Goal: Information Seeking & Learning: Learn about a topic

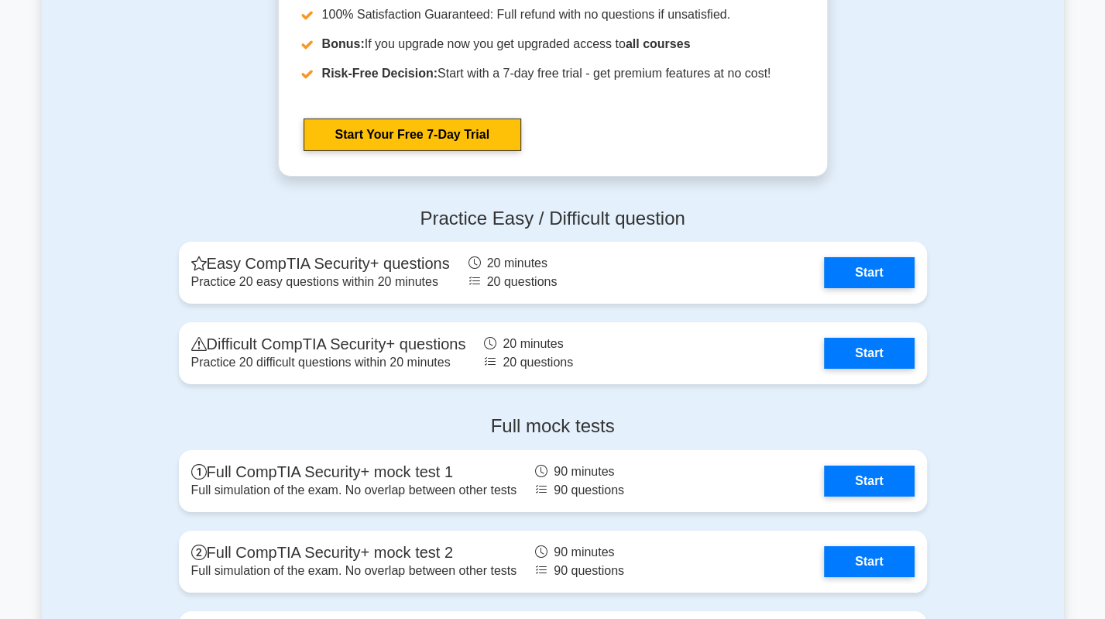
scroll to position [3019, 0]
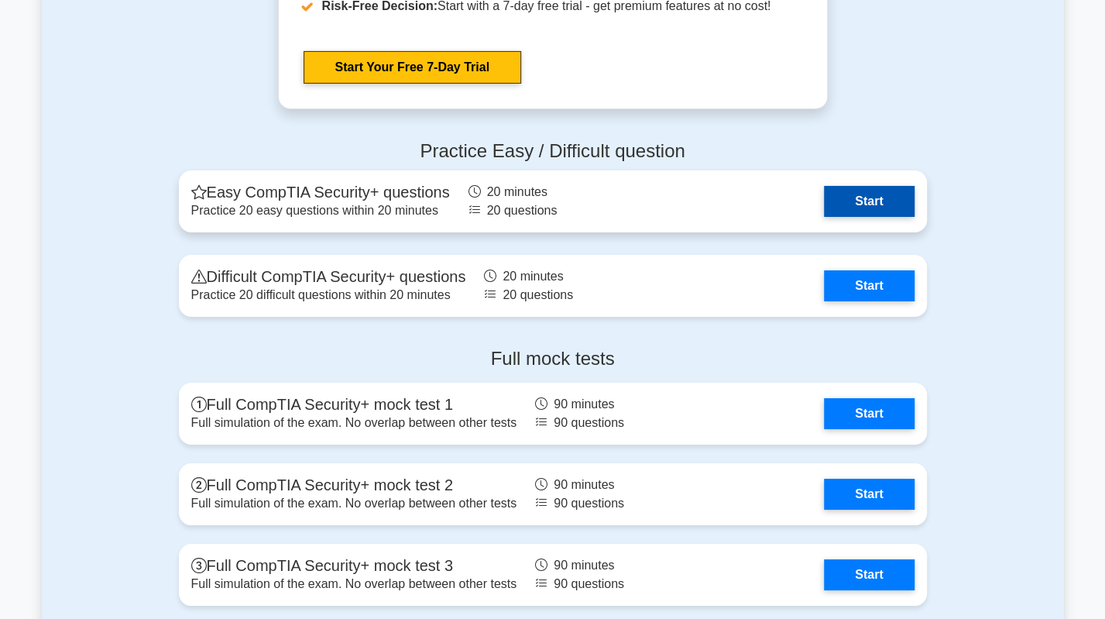
click at [882, 201] on link "Start" at bounding box center [869, 201] width 90 height 31
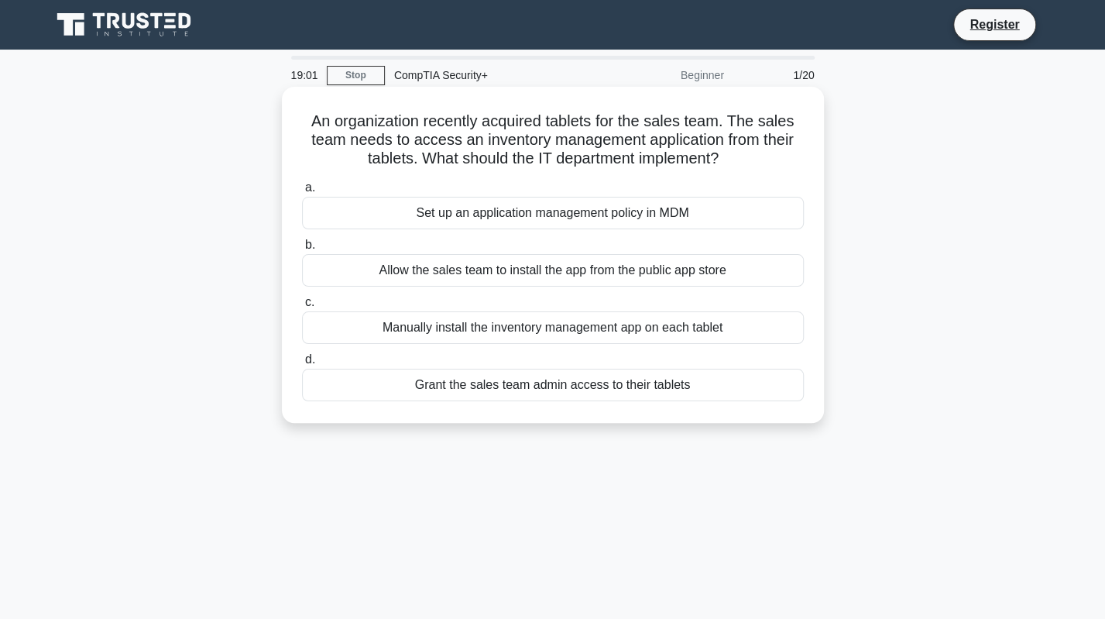
click at [545, 219] on div "Set up an application management policy in MDM" at bounding box center [553, 213] width 502 height 33
click at [302, 193] on input "a. Set up an application management policy in MDM" at bounding box center [302, 188] width 0 height 10
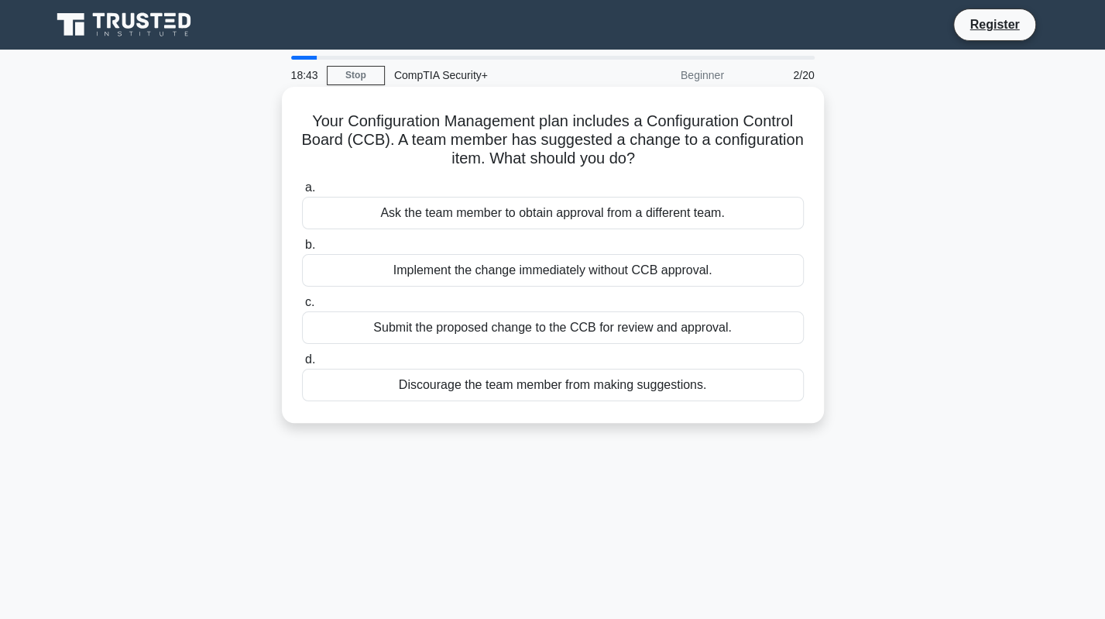
click at [609, 326] on div "Submit the proposed change to the CCB for review and approval." at bounding box center [553, 327] width 502 height 33
click at [302, 307] on input "c. Submit the proposed change to the CCB for review and approval." at bounding box center [302, 302] width 0 height 10
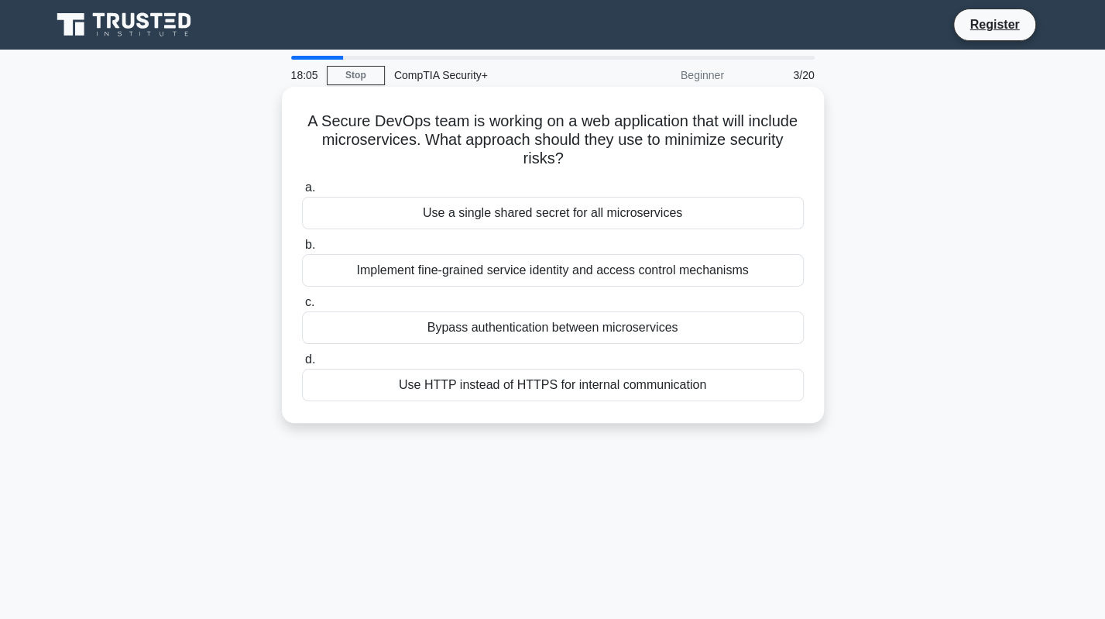
click at [463, 274] on div "Implement fine-grained service identity and access control mechanisms" at bounding box center [553, 270] width 502 height 33
click at [302, 250] on input "b. Implement fine-grained service identity and access control mechanisms" at bounding box center [302, 245] width 0 height 10
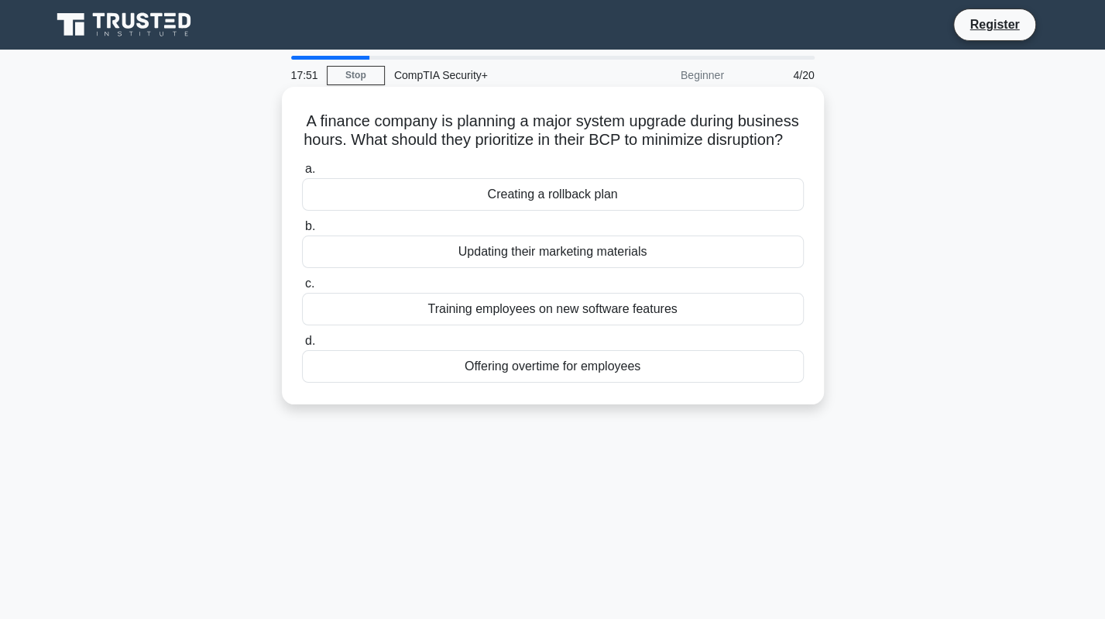
click at [523, 211] on div "Creating a rollback plan" at bounding box center [553, 194] width 502 height 33
click at [302, 174] on input "a. Creating a rollback plan" at bounding box center [302, 169] width 0 height 10
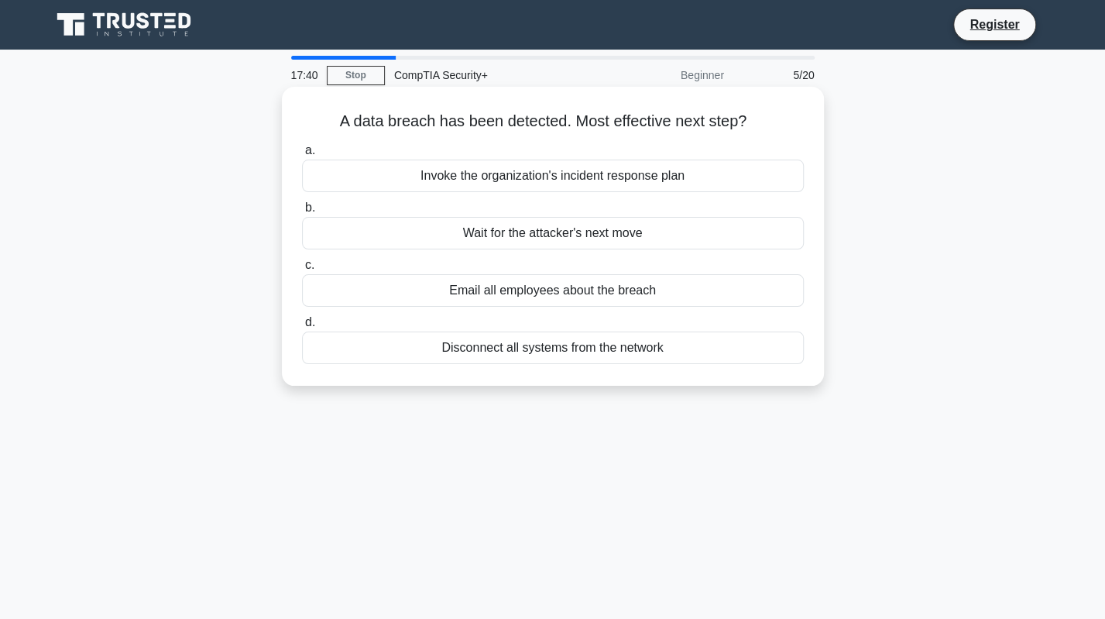
click at [466, 173] on div "Invoke the organization's incident response plan" at bounding box center [553, 175] width 502 height 33
click at [302, 156] on input "a. Invoke the organization's incident response plan" at bounding box center [302, 151] width 0 height 10
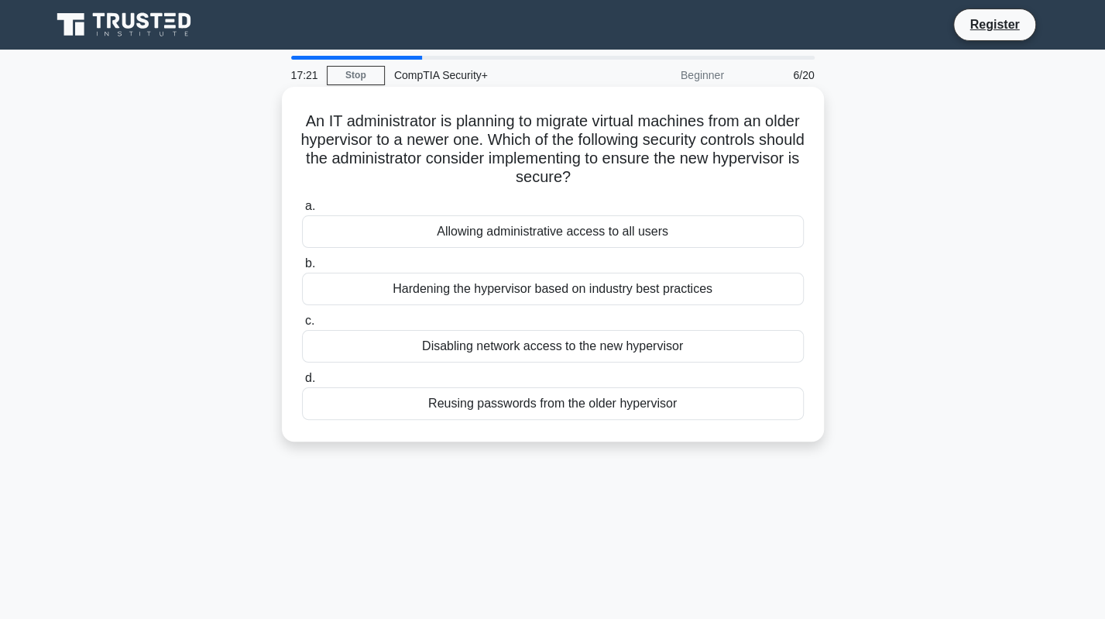
click at [659, 283] on div "Hardening the hypervisor based on industry best practices" at bounding box center [553, 289] width 502 height 33
click at [302, 269] on input "b. Hardening the hypervisor based on industry best practices" at bounding box center [302, 264] width 0 height 10
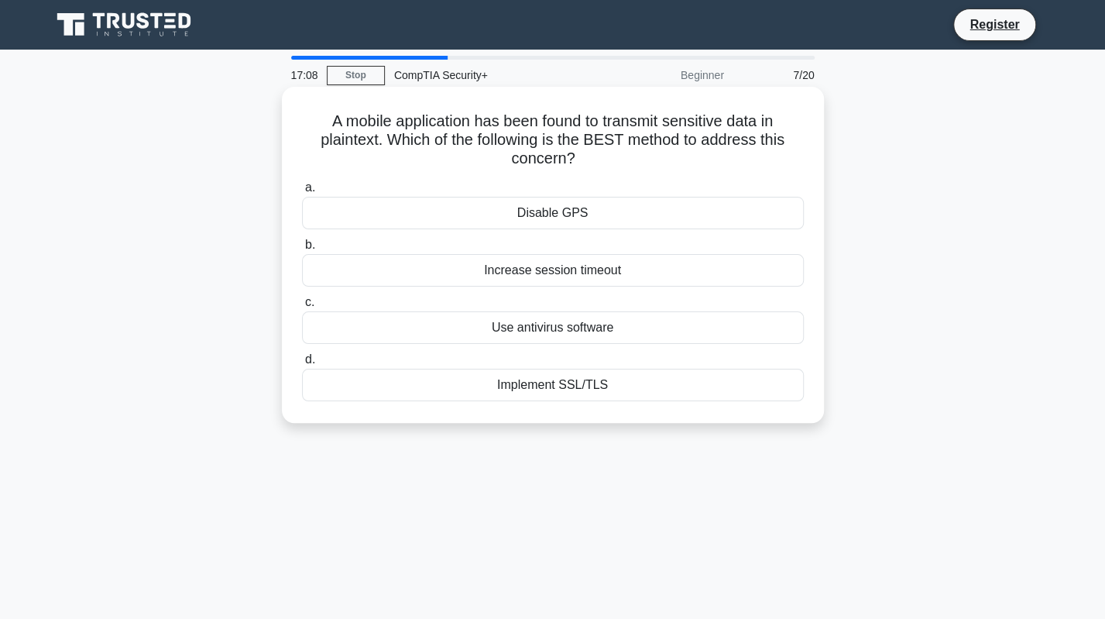
click at [526, 386] on div "Implement SSL/TLS" at bounding box center [553, 385] width 502 height 33
click at [302, 365] on input "d. Implement SSL/TLS" at bounding box center [302, 360] width 0 height 10
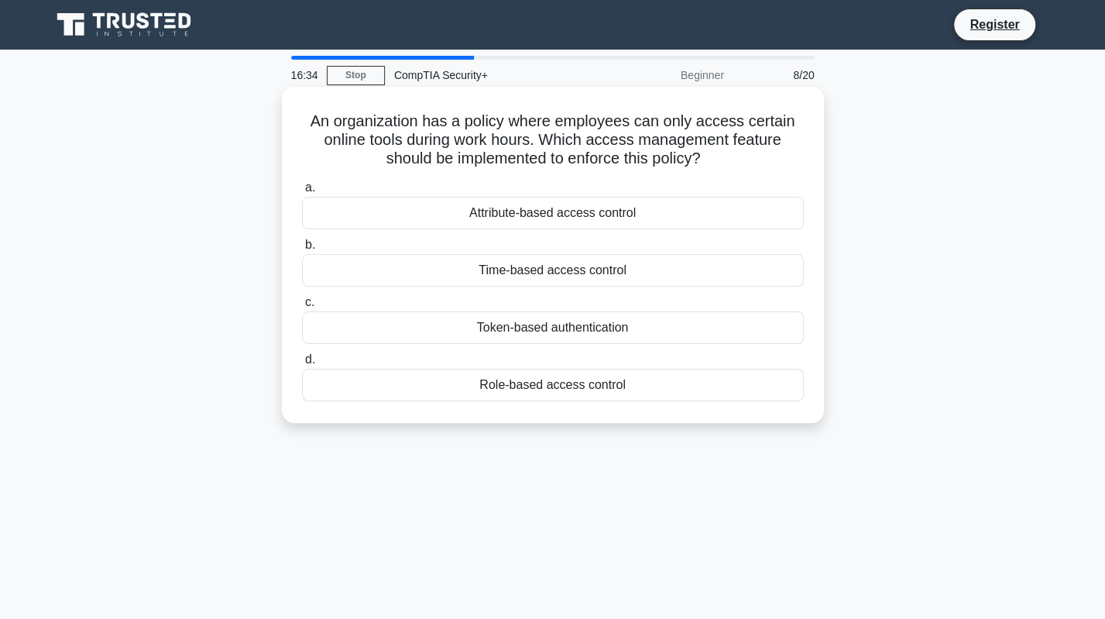
click at [575, 272] on div "Time-based access control" at bounding box center [553, 270] width 502 height 33
click at [302, 250] on input "b. Time-based access control" at bounding box center [302, 245] width 0 height 10
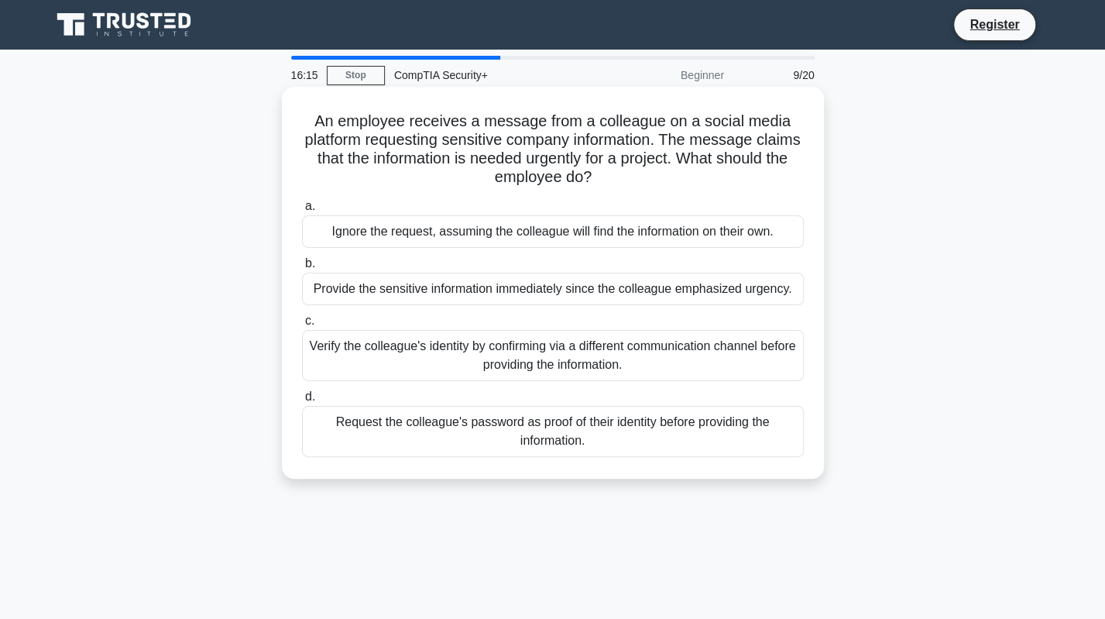
click at [498, 361] on div "Verify the colleague's identity by confirming via a different communication cha…" at bounding box center [553, 355] width 502 height 51
click at [302, 326] on input "c. Verify the colleague's identity by confirming via a different communication …" at bounding box center [302, 321] width 0 height 10
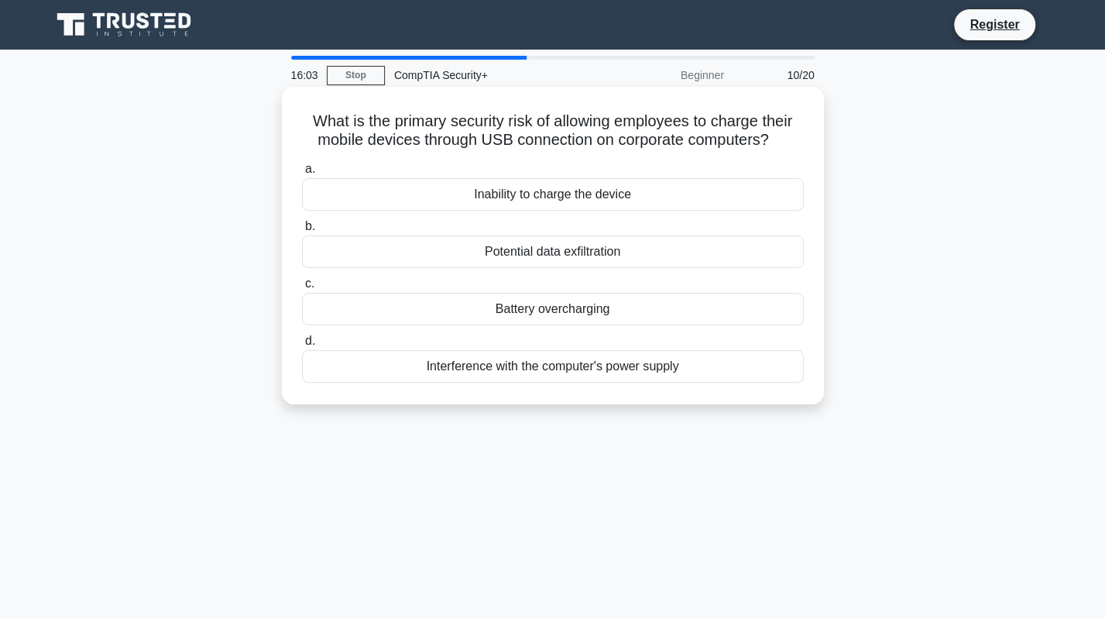
click at [693, 252] on div "Potential data exfiltration" at bounding box center [553, 251] width 502 height 33
click at [302, 231] on input "b. Potential data exfiltration" at bounding box center [302, 226] width 0 height 10
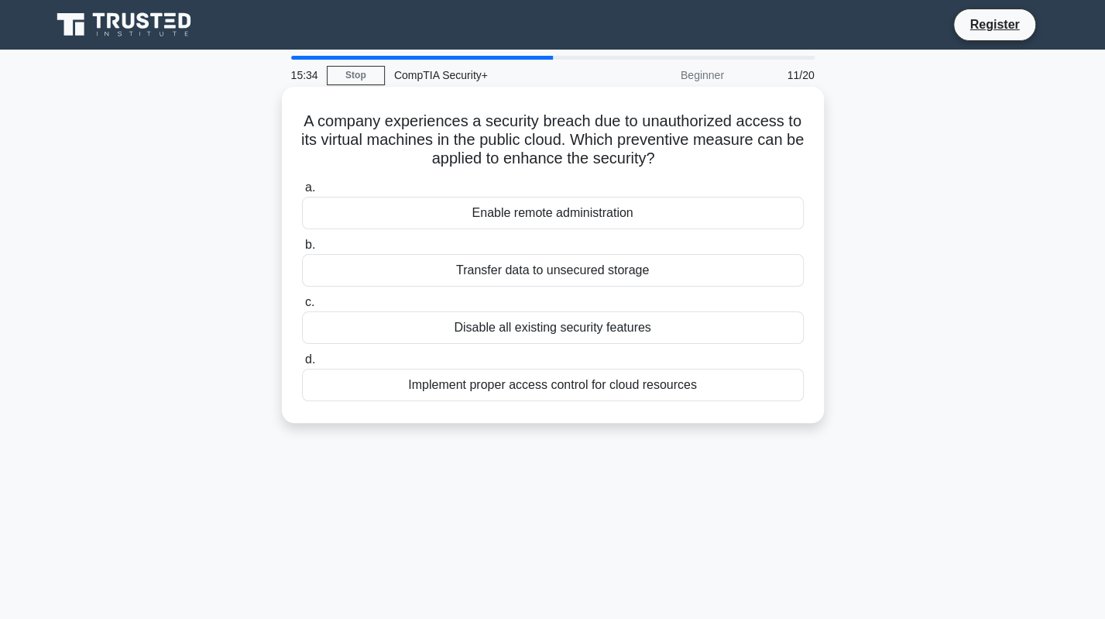
click at [554, 393] on div "Implement proper access control for cloud resources" at bounding box center [553, 385] width 502 height 33
click at [302, 365] on input "d. Implement proper access control for cloud resources" at bounding box center [302, 360] width 0 height 10
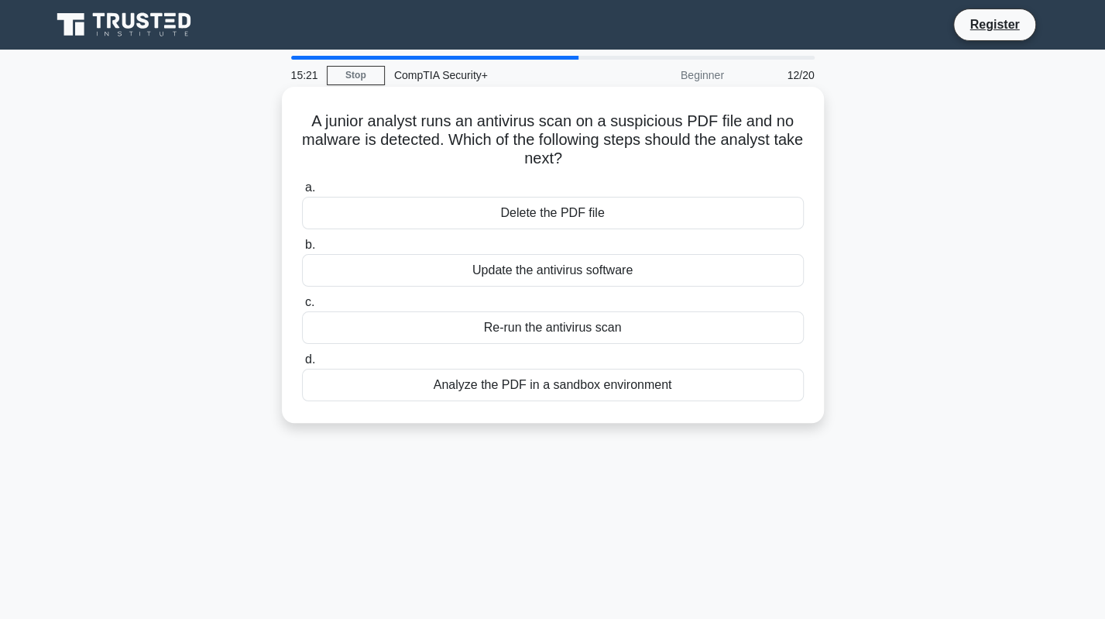
click at [525, 389] on div "Analyze the PDF in a sandbox environment" at bounding box center [553, 385] width 502 height 33
click at [302, 365] on input "d. Analyze the PDF in a sandbox environment" at bounding box center [302, 360] width 0 height 10
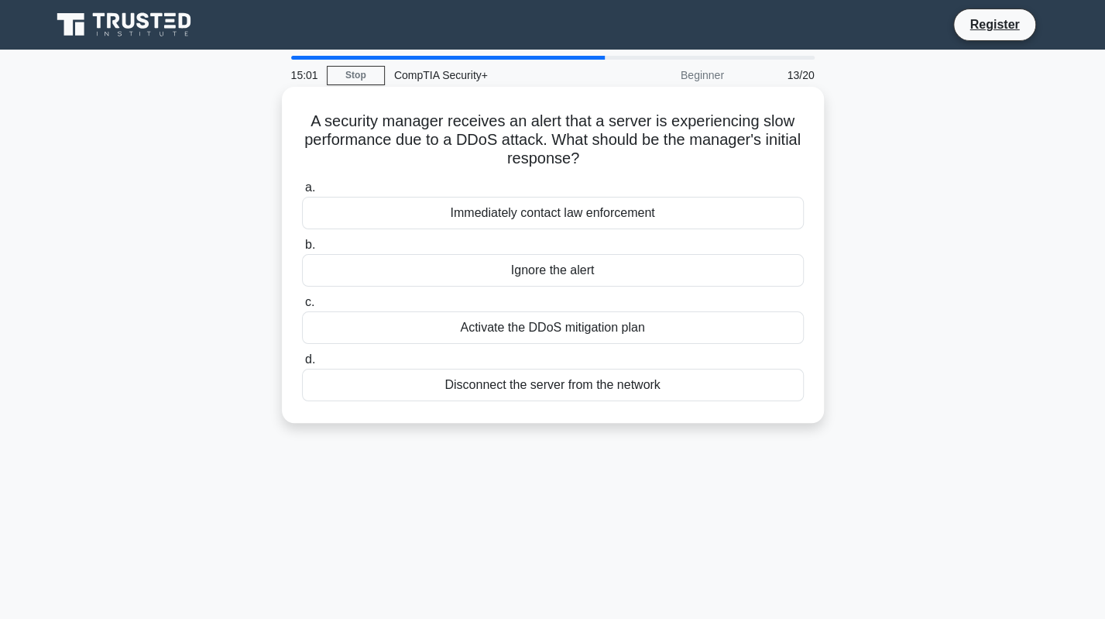
click at [596, 327] on div "Activate the DDoS mitigation plan" at bounding box center [553, 327] width 502 height 33
click at [302, 307] on input "c. Activate the DDoS mitigation plan" at bounding box center [302, 302] width 0 height 10
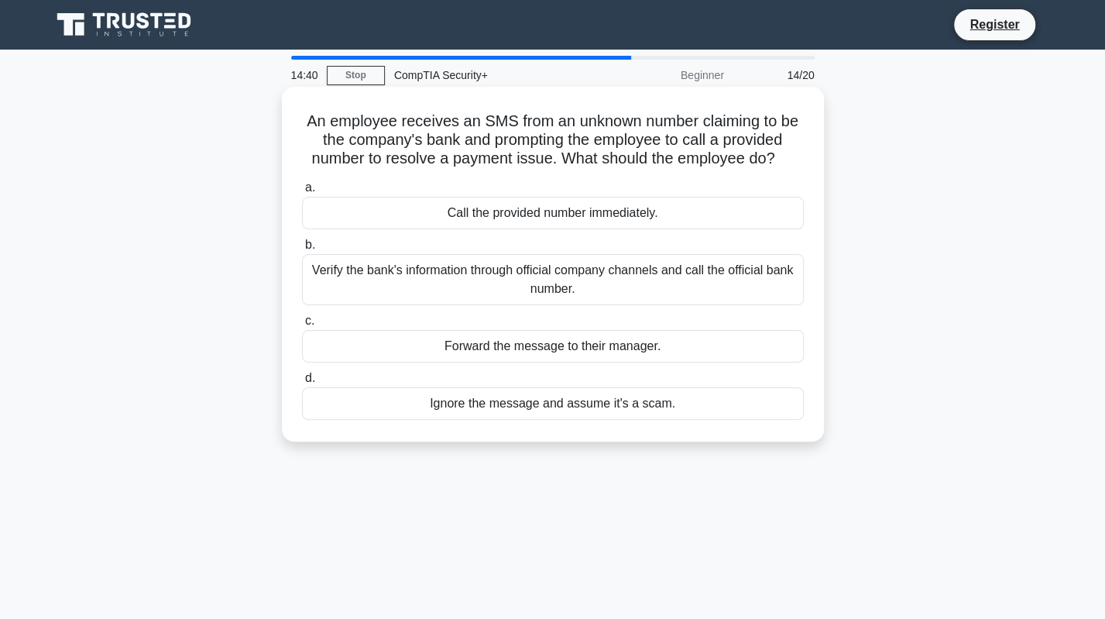
click at [393, 290] on div "Verify the bank's information through official company channels and call the of…" at bounding box center [553, 279] width 502 height 51
click at [302, 250] on input "b. Verify the bank's information through official company channels and call the…" at bounding box center [302, 245] width 0 height 10
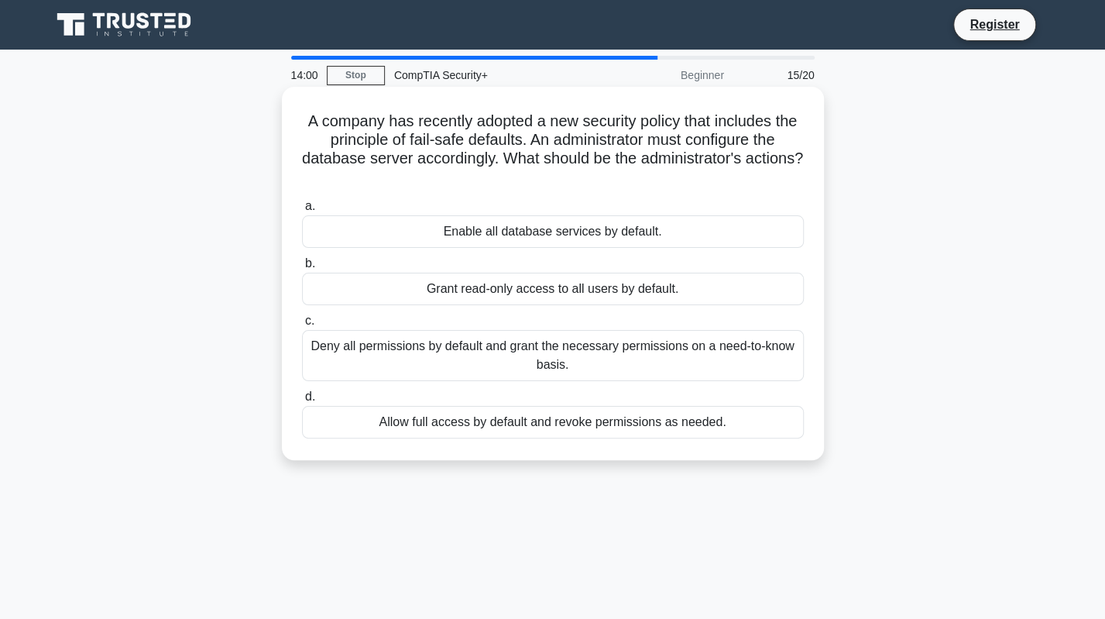
click at [483, 293] on div "Grant read-only access to all users by default." at bounding box center [553, 289] width 502 height 33
click at [302, 269] on input "b. Grant read-only access to all users by default." at bounding box center [302, 264] width 0 height 10
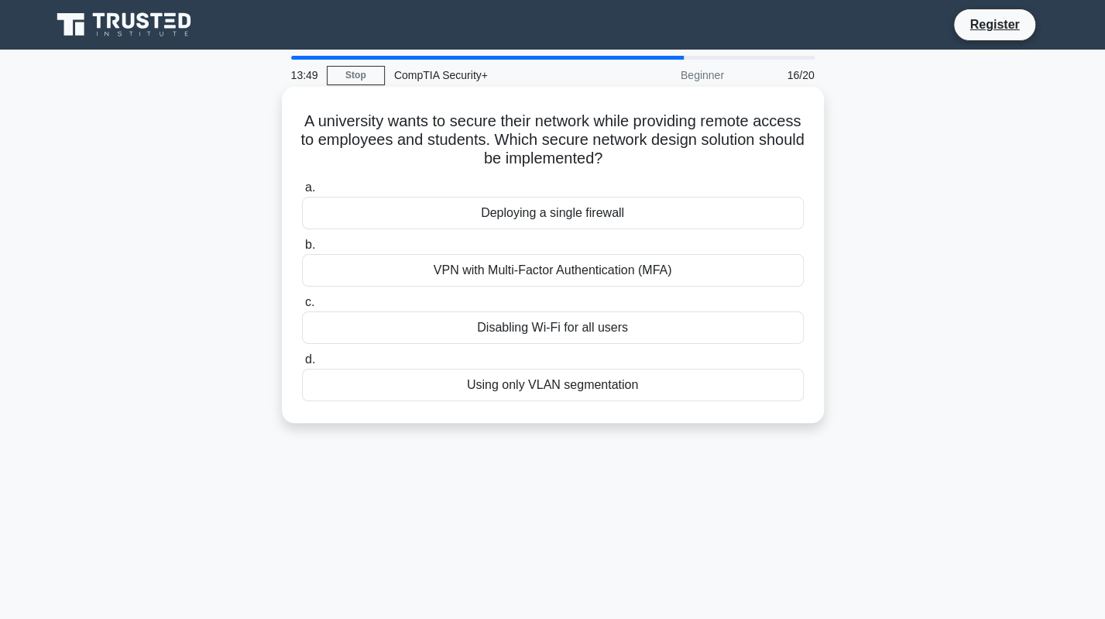
click at [559, 276] on div "VPN with Multi-Factor Authentication (MFA)" at bounding box center [553, 270] width 502 height 33
click at [302, 250] on input "b. VPN with Multi-Factor Authentication (MFA)" at bounding box center [302, 245] width 0 height 10
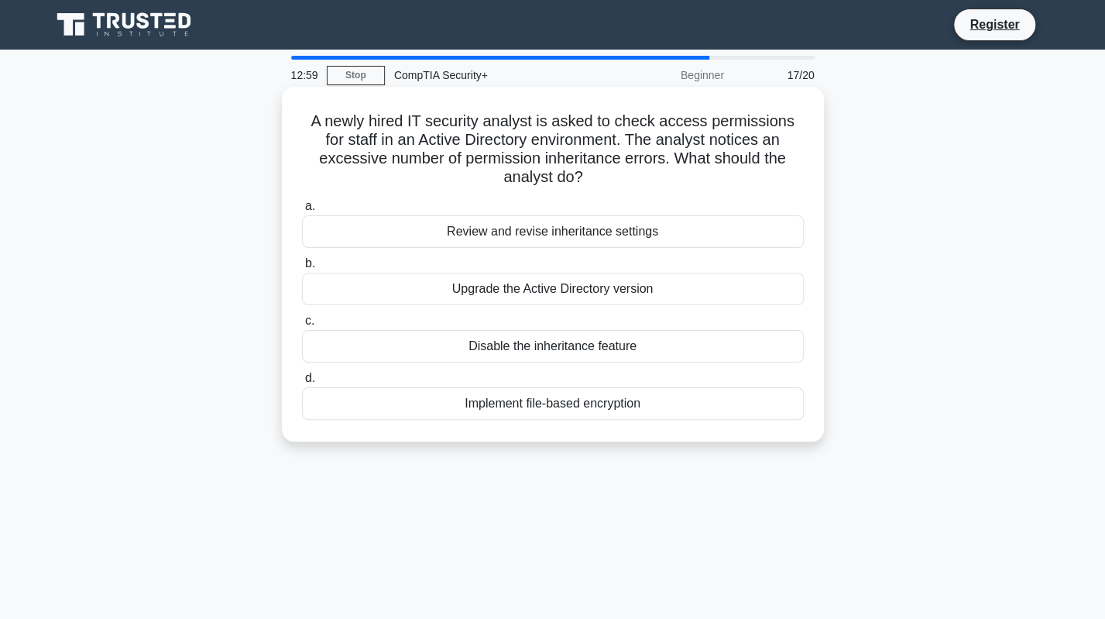
click at [534, 237] on div "Review and revise inheritance settings" at bounding box center [553, 231] width 502 height 33
click at [302, 211] on input "a. Review and revise inheritance settings" at bounding box center [302, 206] width 0 height 10
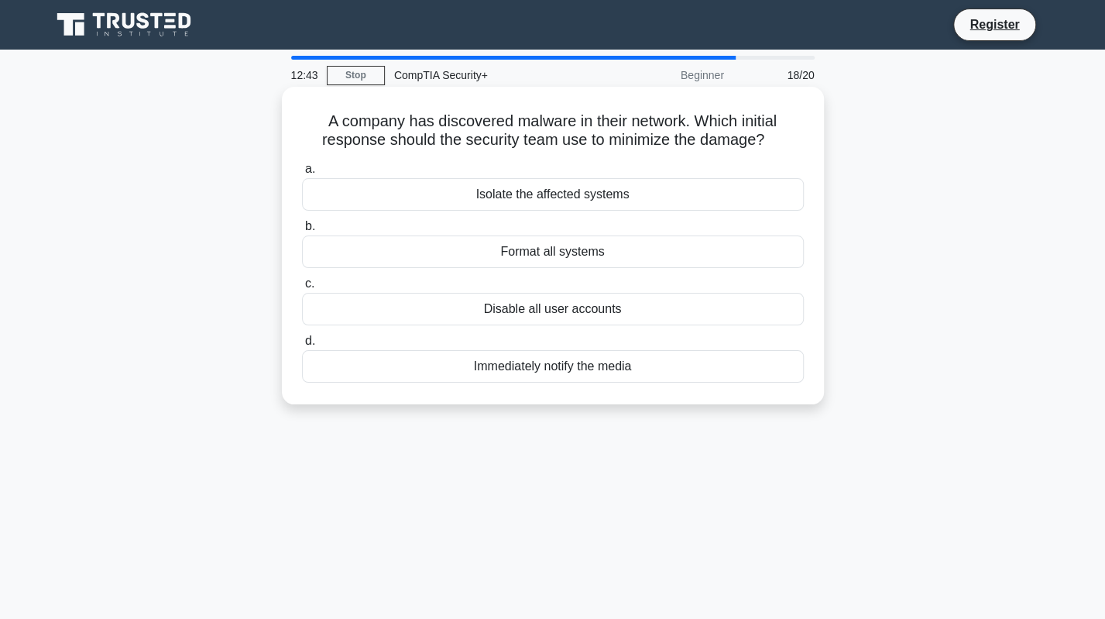
click at [629, 197] on div "Isolate the affected systems" at bounding box center [553, 194] width 502 height 33
click at [302, 174] on input "a. Isolate the affected systems" at bounding box center [302, 169] width 0 height 10
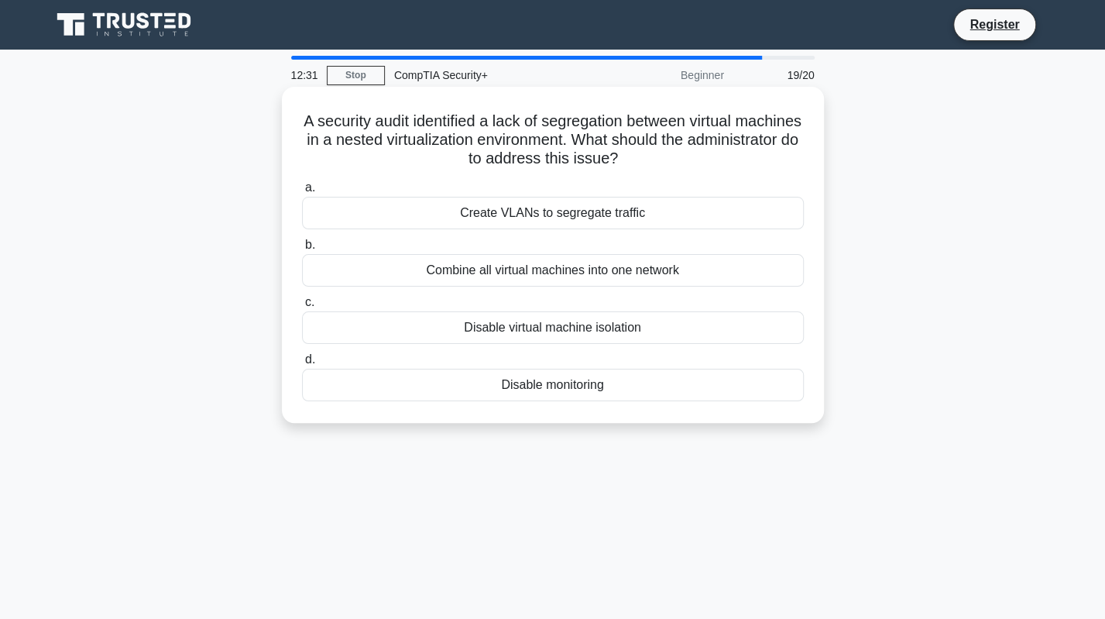
click at [550, 216] on div "Create VLANs to segregate traffic" at bounding box center [553, 213] width 502 height 33
click at [302, 193] on input "a. Create VLANs to segregate traffic" at bounding box center [302, 188] width 0 height 10
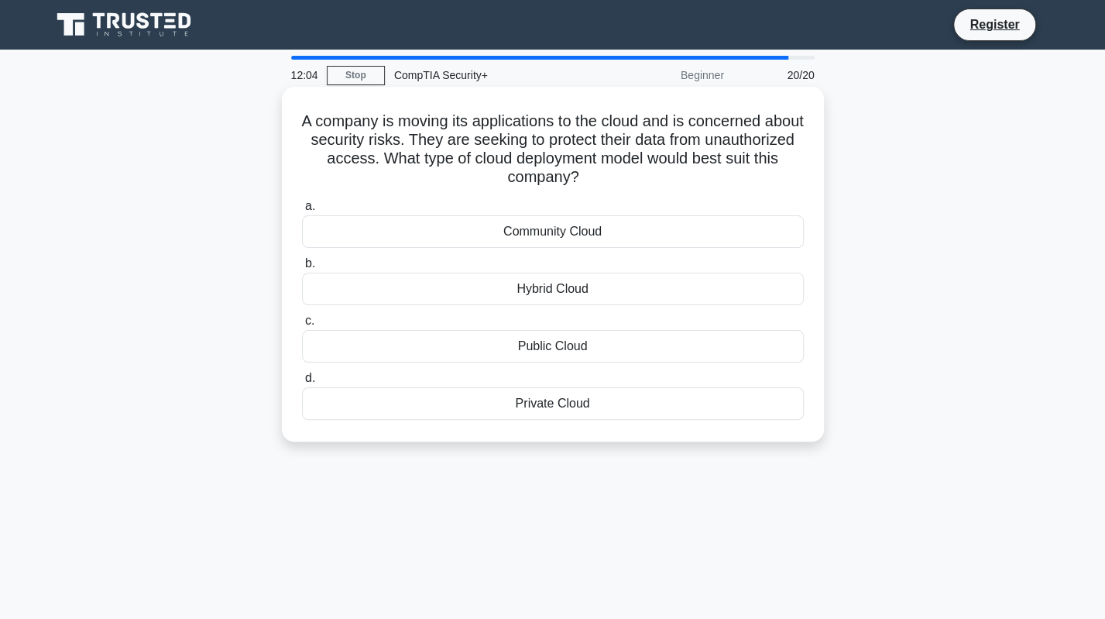
click at [572, 288] on div "Hybrid Cloud" at bounding box center [553, 289] width 502 height 33
click at [302, 269] on input "b. Hybrid Cloud" at bounding box center [302, 264] width 0 height 10
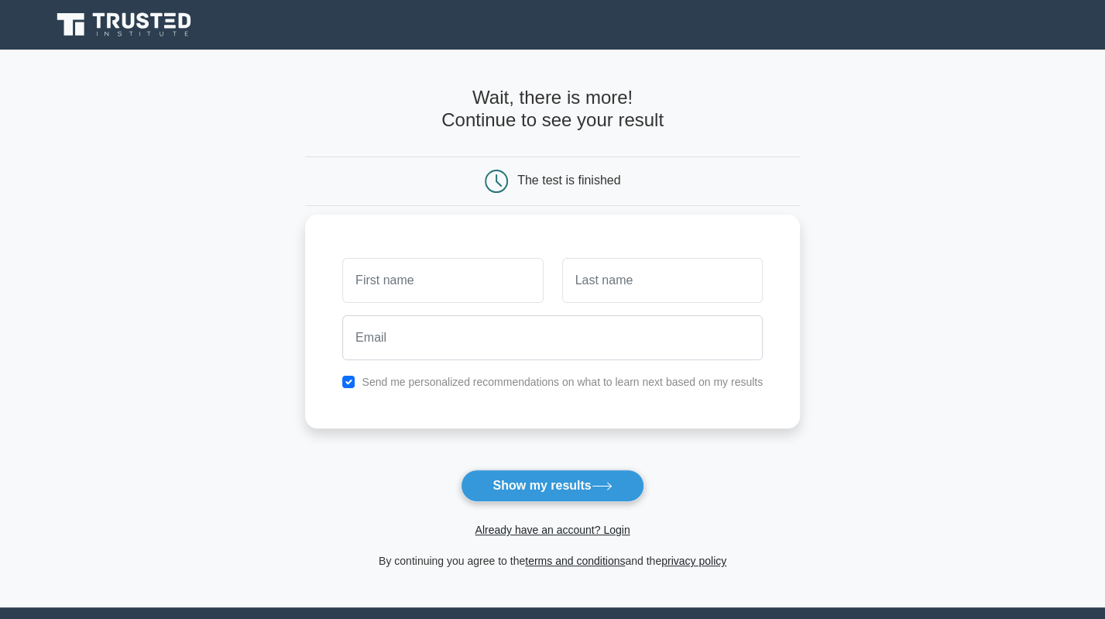
click at [493, 386] on label "Send me personalized recommendations on what to learn next based on my results" at bounding box center [562, 381] width 401 height 12
click at [336, 379] on div "Send me personalized recommendations on what to learn next based on my results" at bounding box center [552, 381] width 439 height 19
click at [353, 384] on input "checkbox" at bounding box center [348, 381] width 12 height 12
checkbox input "false"
click at [389, 266] on input "text" at bounding box center [442, 280] width 201 height 45
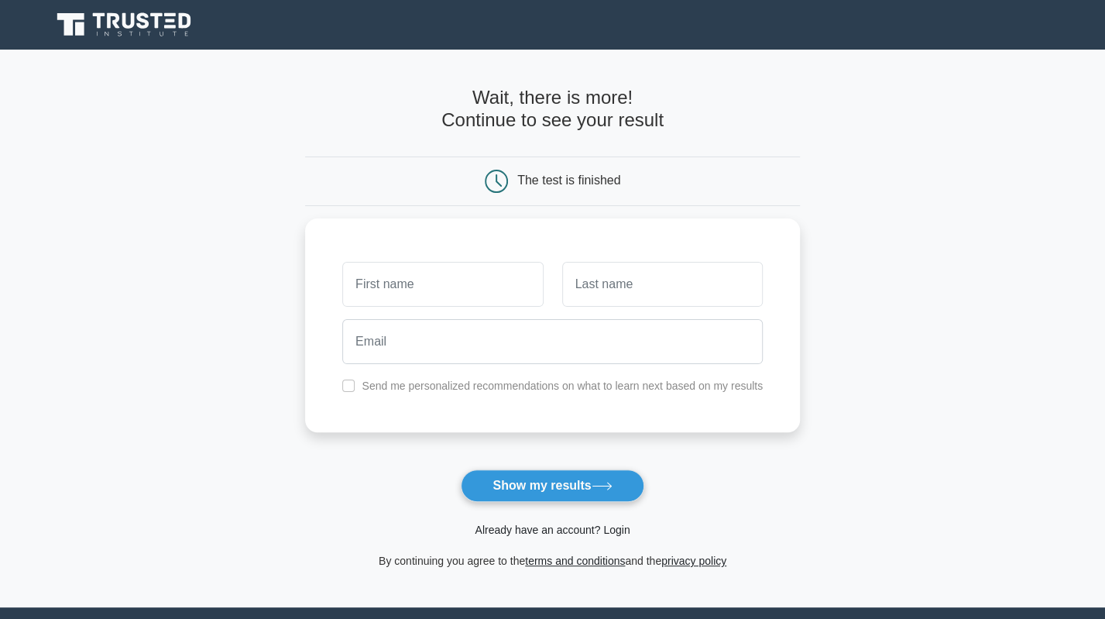
click at [613, 533] on link "Already have an account? Login" at bounding box center [552, 529] width 155 height 12
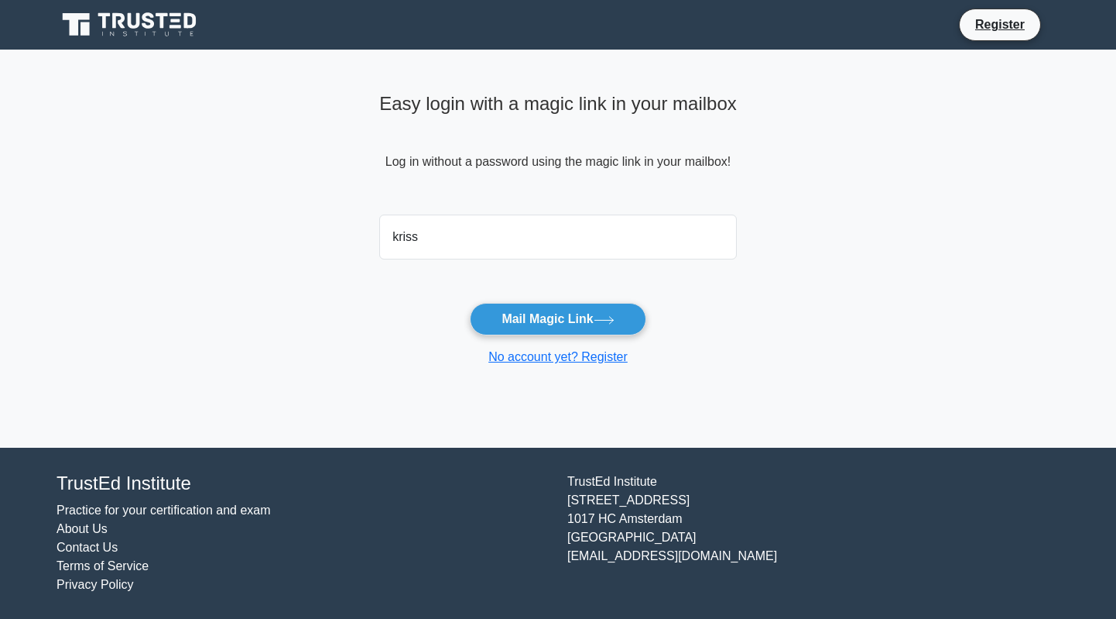
type input "[EMAIL_ADDRESS][DOMAIN_NAME]"
click at [470, 303] on button "Mail Magic Link" at bounding box center [558, 319] width 176 height 33
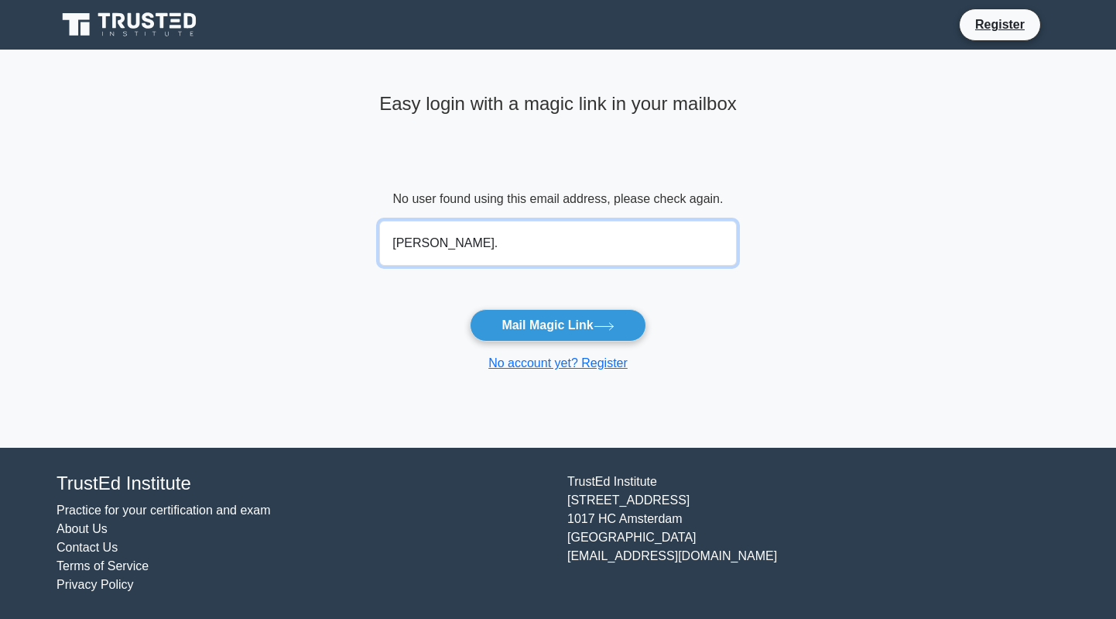
click at [446, 239] on input "[PERSON_NAME]." at bounding box center [558, 243] width 358 height 45
type input "[PERSON_NAME][EMAIL_ADDRESS][PERSON_NAME][DOMAIN_NAME]"
click at [470, 309] on button "Mail Magic Link" at bounding box center [558, 325] width 176 height 33
click at [561, 365] on link "No account yet? Register" at bounding box center [558, 362] width 139 height 13
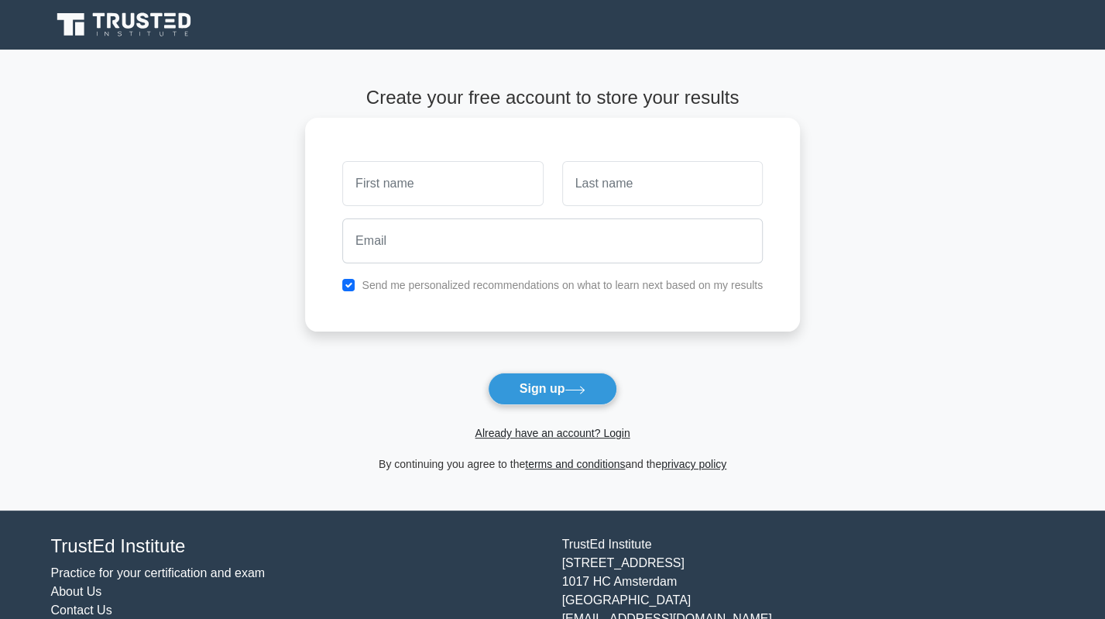
click at [444, 202] on input "text" at bounding box center [442, 183] width 201 height 45
type input "[PERSON_NAME]"
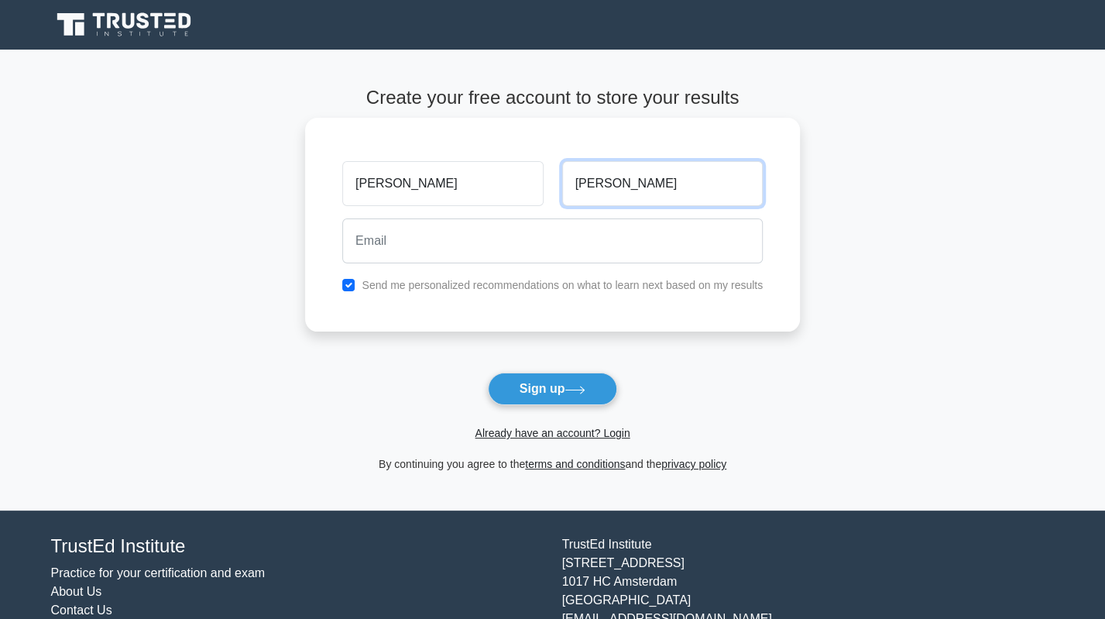
type input "[PERSON_NAME]"
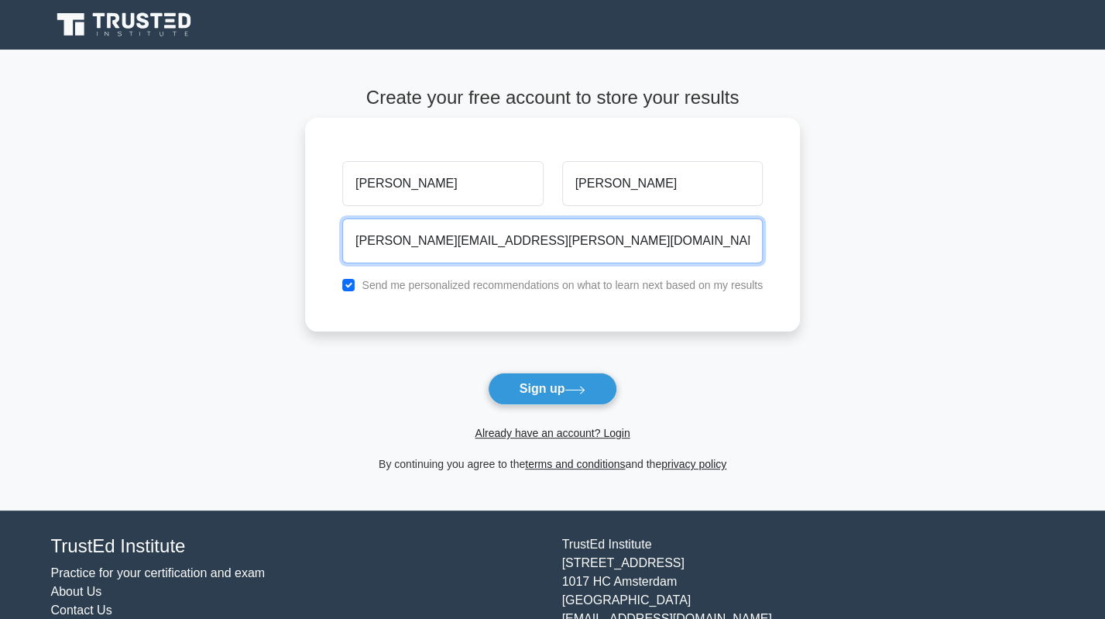
type input "[PERSON_NAME][EMAIL_ADDRESS][PERSON_NAME][DOMAIN_NAME]"
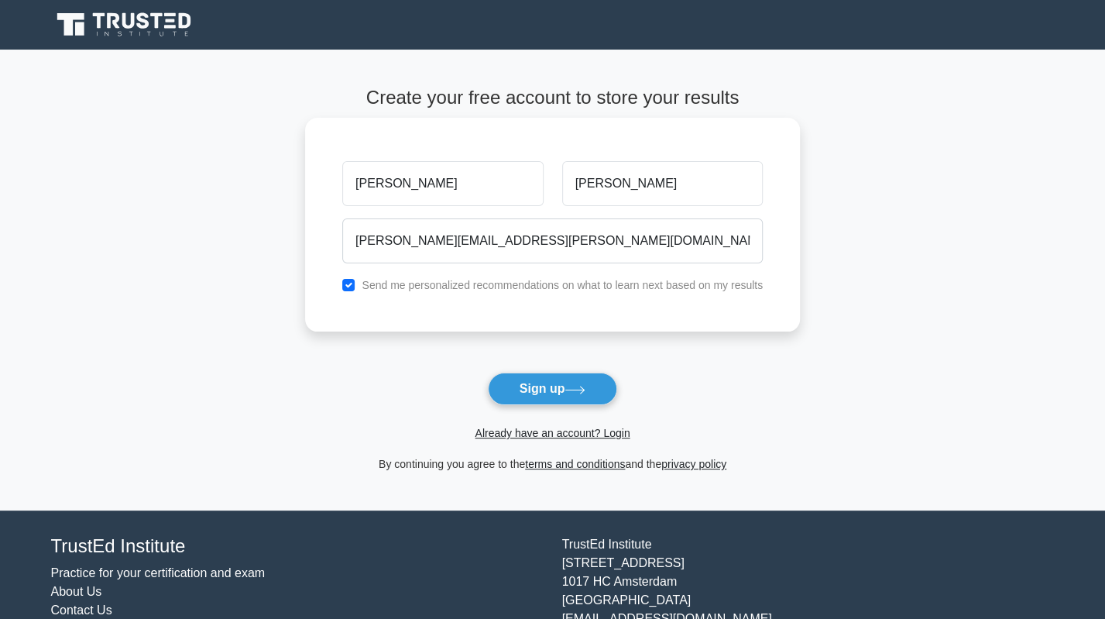
click at [426, 279] on label "Send me personalized recommendations on what to learn next based on my results" at bounding box center [562, 285] width 401 height 12
click at [431, 284] on label "Send me personalized recommendations on what to learn next based on my results" at bounding box center [562, 285] width 401 height 12
click at [353, 288] on input "checkbox" at bounding box center [348, 285] width 12 height 12
checkbox input "false"
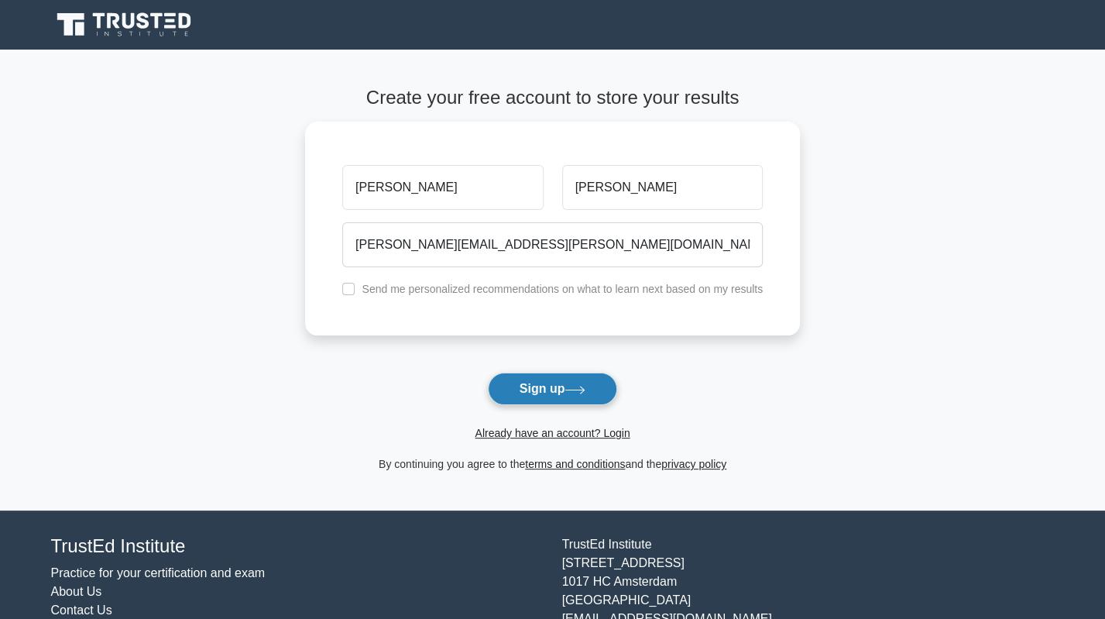
click at [585, 398] on button "Sign up" at bounding box center [553, 388] width 130 height 33
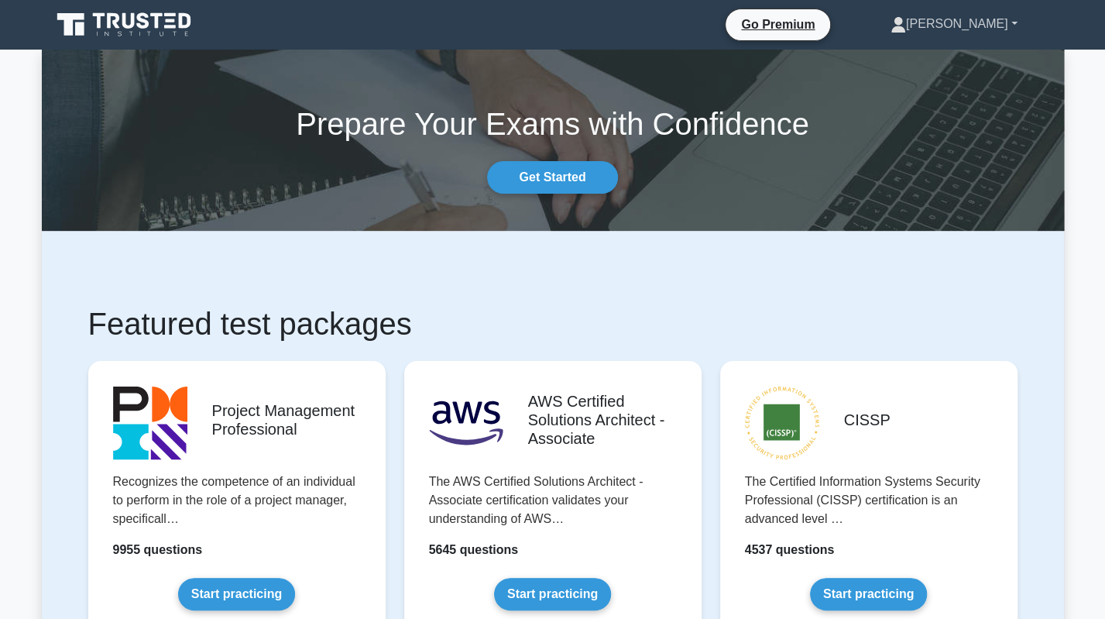
click at [1013, 30] on link "[PERSON_NAME]" at bounding box center [953, 24] width 201 height 31
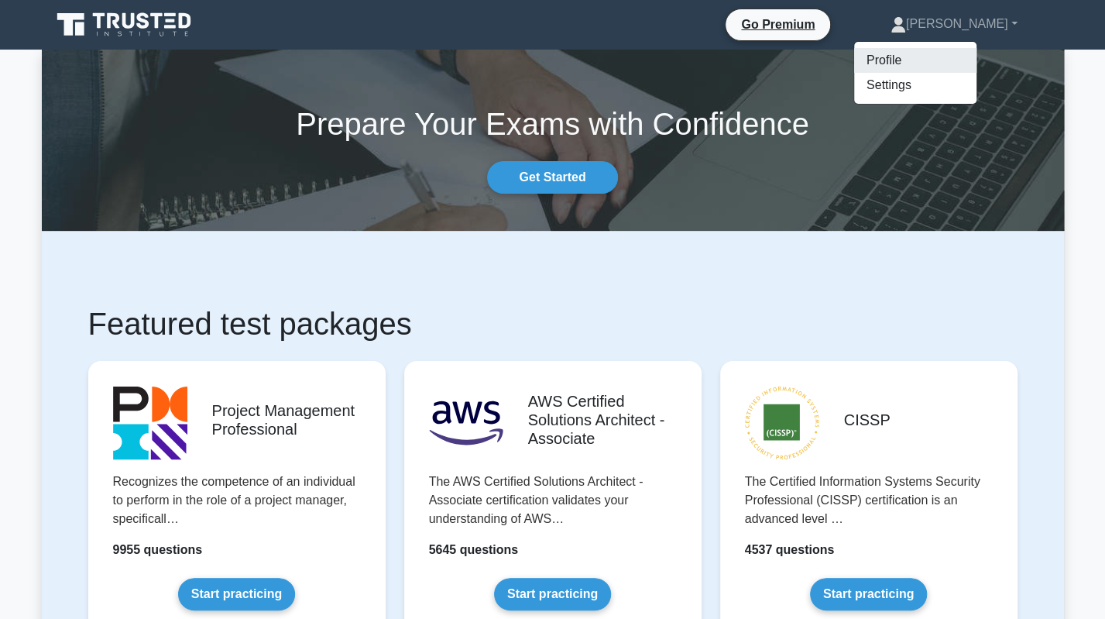
click at [963, 49] on link "Profile" at bounding box center [915, 60] width 122 height 25
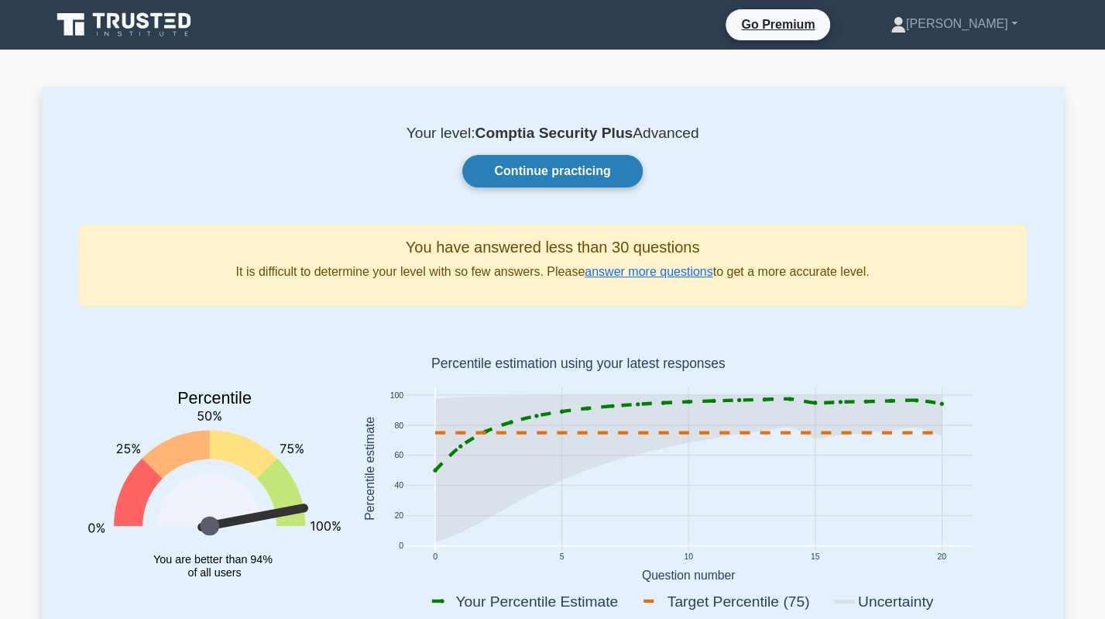
click at [584, 161] on link "Continue practicing" at bounding box center [552, 171] width 180 height 33
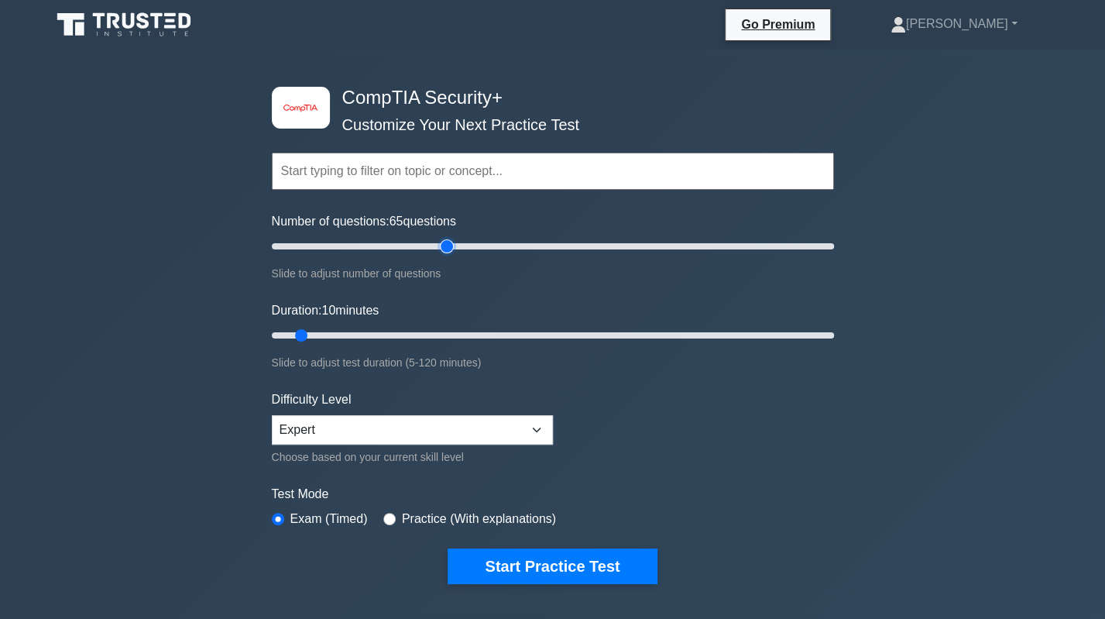
click at [440, 245] on input "Number of questions: 65 questions" at bounding box center [553, 246] width 562 height 19
type input "40"
click at [377, 247] on input "Number of questions: 65 questions" at bounding box center [553, 246] width 562 height 19
type input "35"
click at [419, 335] on input "Duration: 35 minutes" at bounding box center [553, 335] width 562 height 19
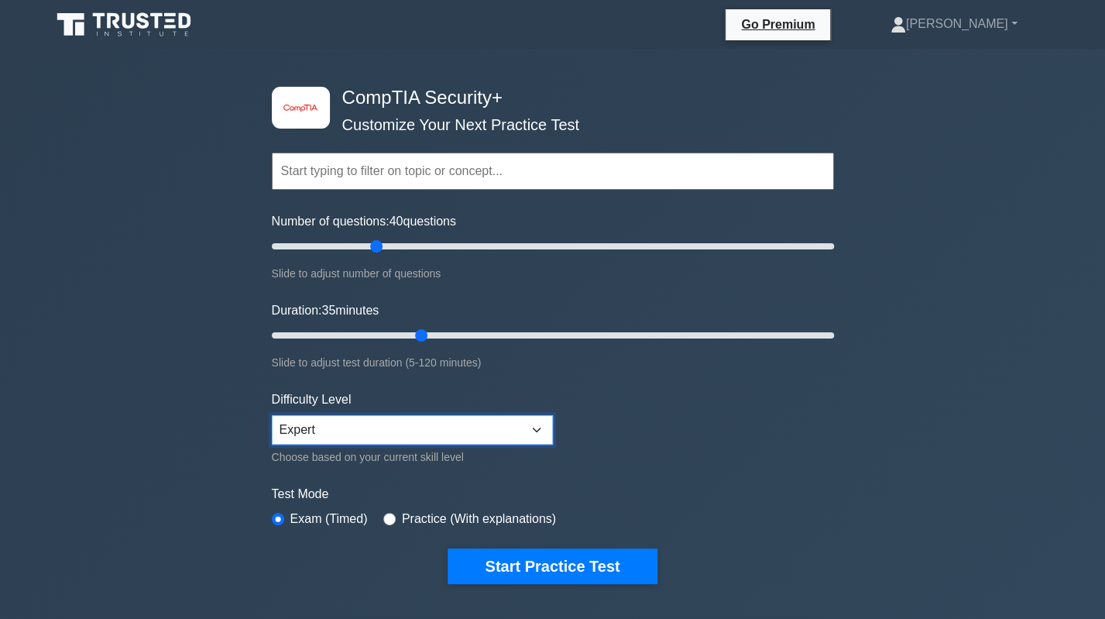
click at [328, 431] on select "Beginner Intermediate Expert" at bounding box center [412, 429] width 281 height 29
click at [151, 362] on div "image/svg+xml CompTIA Security+ Customize Your Next Practice Test Topics Crypto…" at bounding box center [552, 506] width 1105 height 912
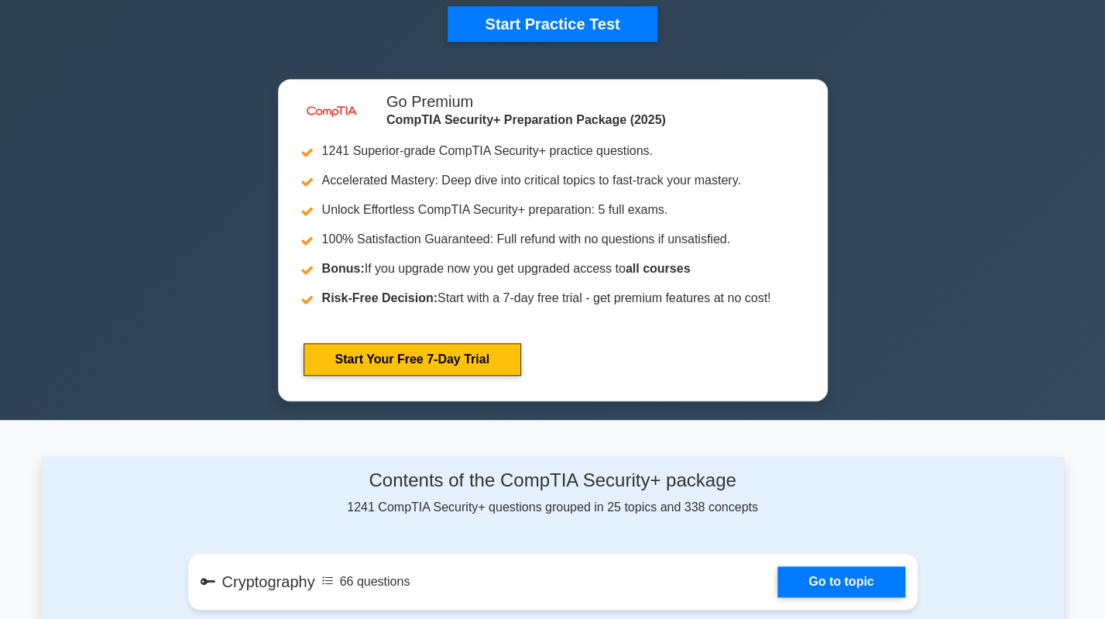
scroll to position [1006, 0]
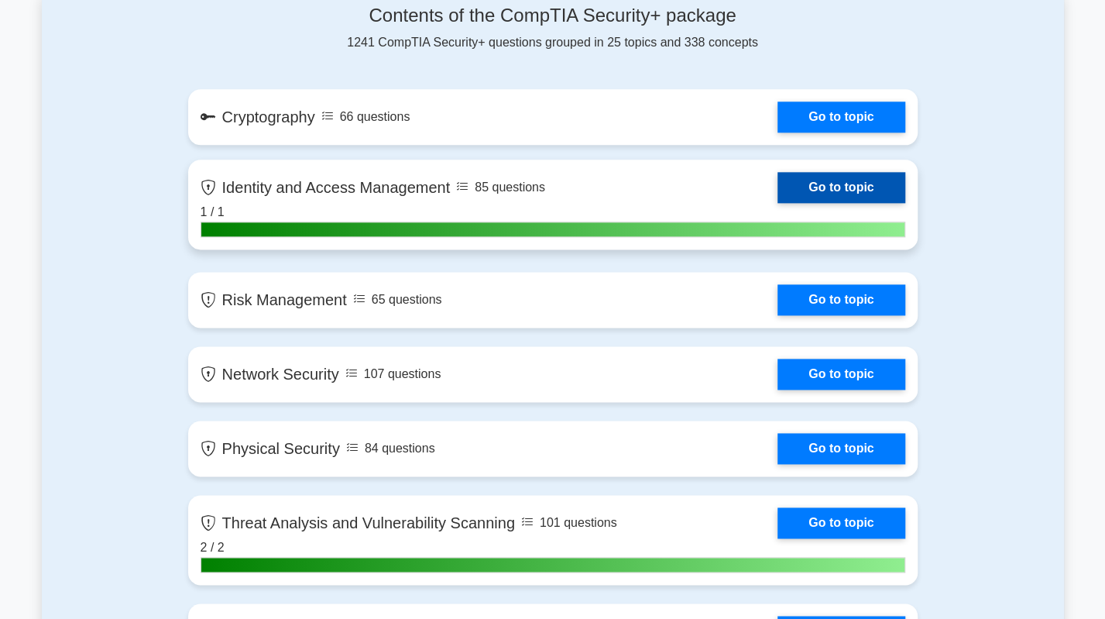
click at [777, 196] on link "Go to topic" at bounding box center [840, 187] width 127 height 31
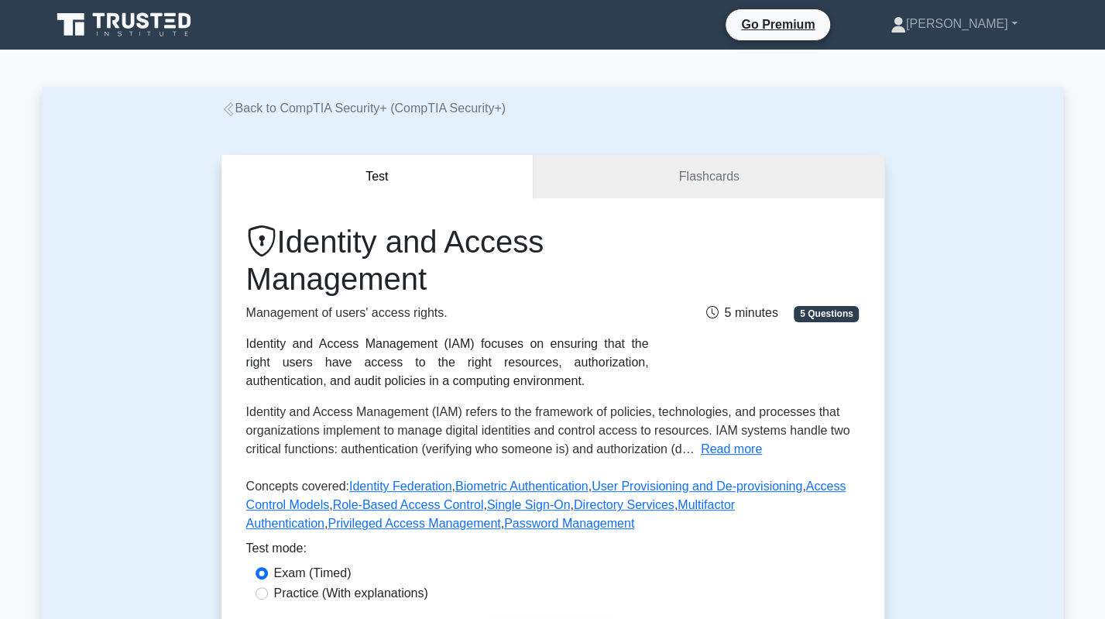
click at [221, 107] on icon at bounding box center [228, 109] width 14 height 14
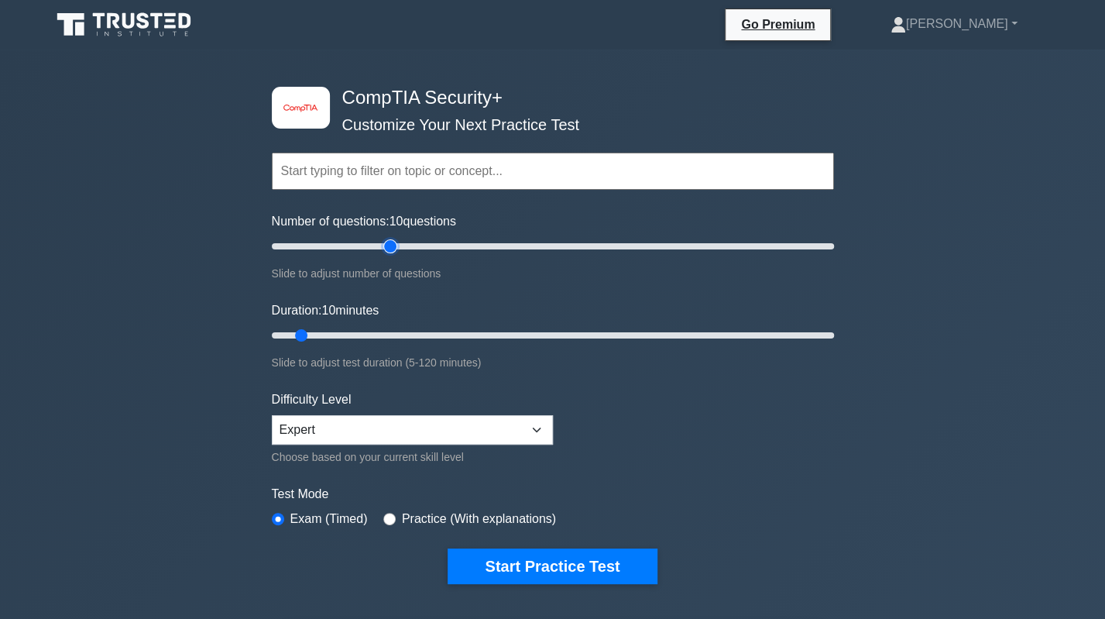
click at [389, 244] on input "Number of questions: 10 questions" at bounding box center [553, 246] width 562 height 19
type input "40"
click at [381, 249] on input "Number of questions: 40 questions" at bounding box center [553, 246] width 562 height 19
click at [381, 334] on input "Duration: 10 minutes" at bounding box center [553, 335] width 562 height 19
type input "30"
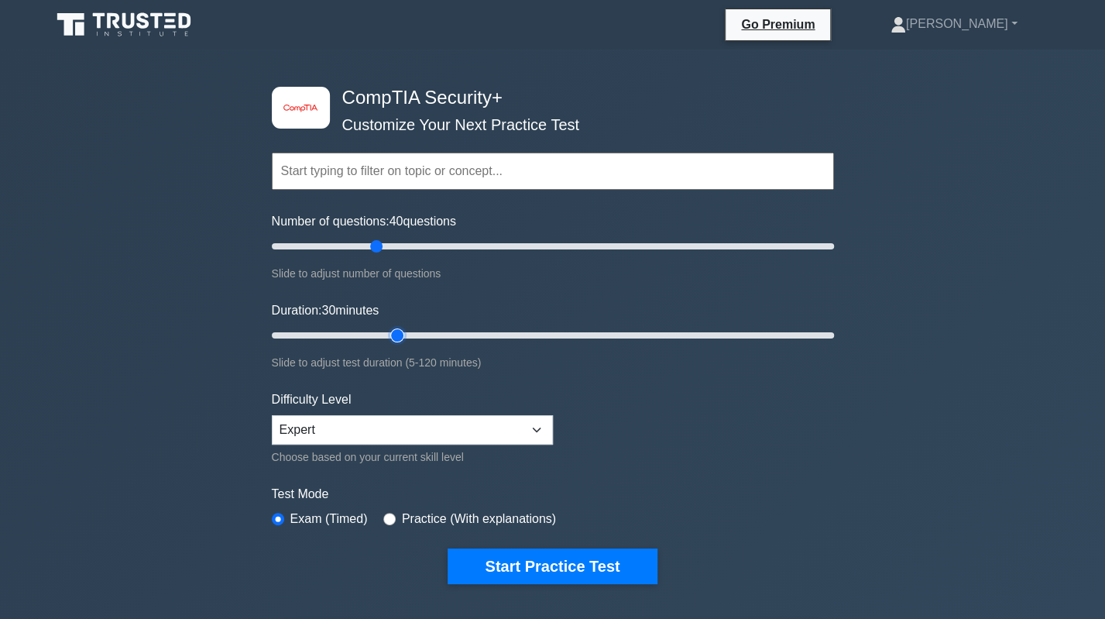
click at [392, 335] on input "Duration: 30 minutes" at bounding box center [553, 335] width 562 height 19
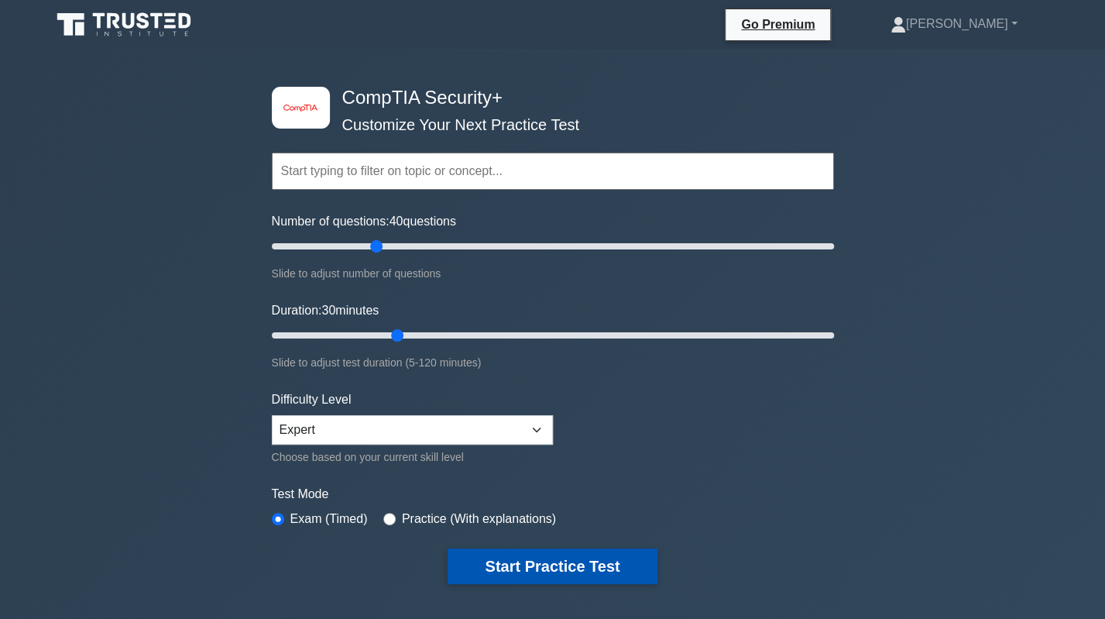
click at [500, 564] on button "Start Practice Test" at bounding box center [551, 566] width 209 height 36
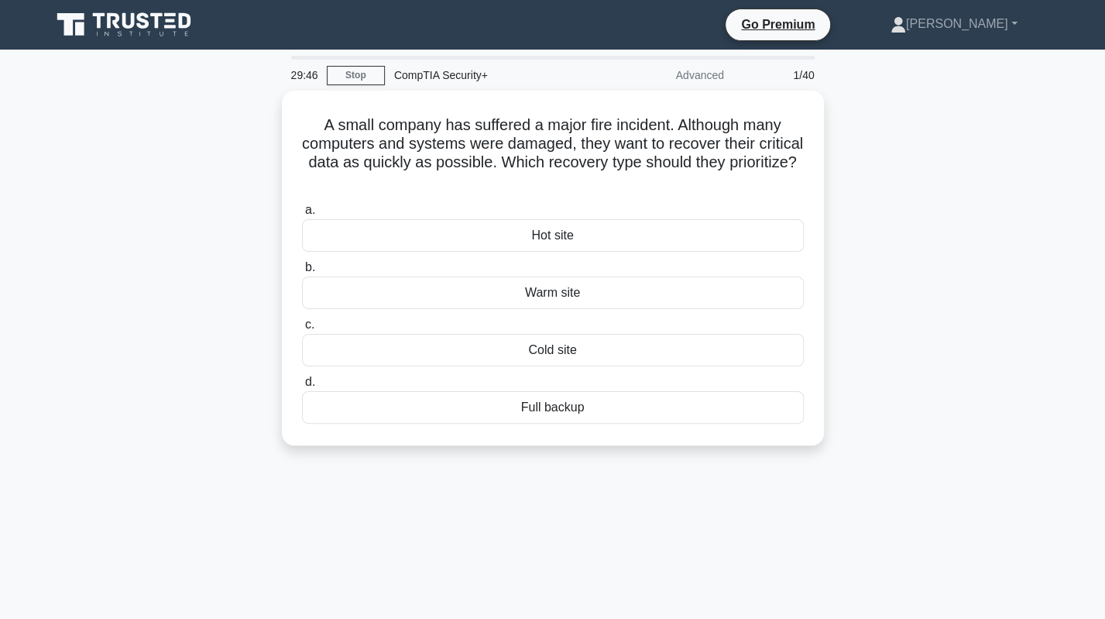
drag, startPoint x: 132, startPoint y: 520, endPoint x: 454, endPoint y: 495, distance: 323.1
click at [453, 496] on div "29:46 Stop CompTIA Security+ Advanced 1/40 A small company has suffered a major…" at bounding box center [553, 443] width 1022 height 774
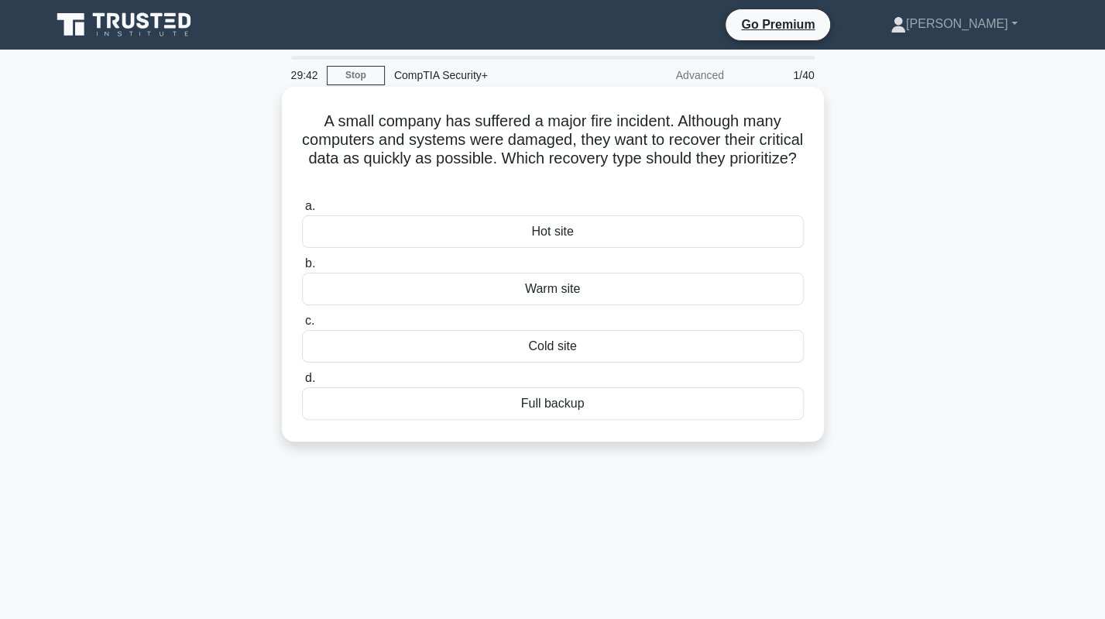
click at [573, 406] on div "Full backup" at bounding box center [553, 403] width 502 height 33
click at [302, 383] on input "d. Full backup" at bounding box center [302, 378] width 0 height 10
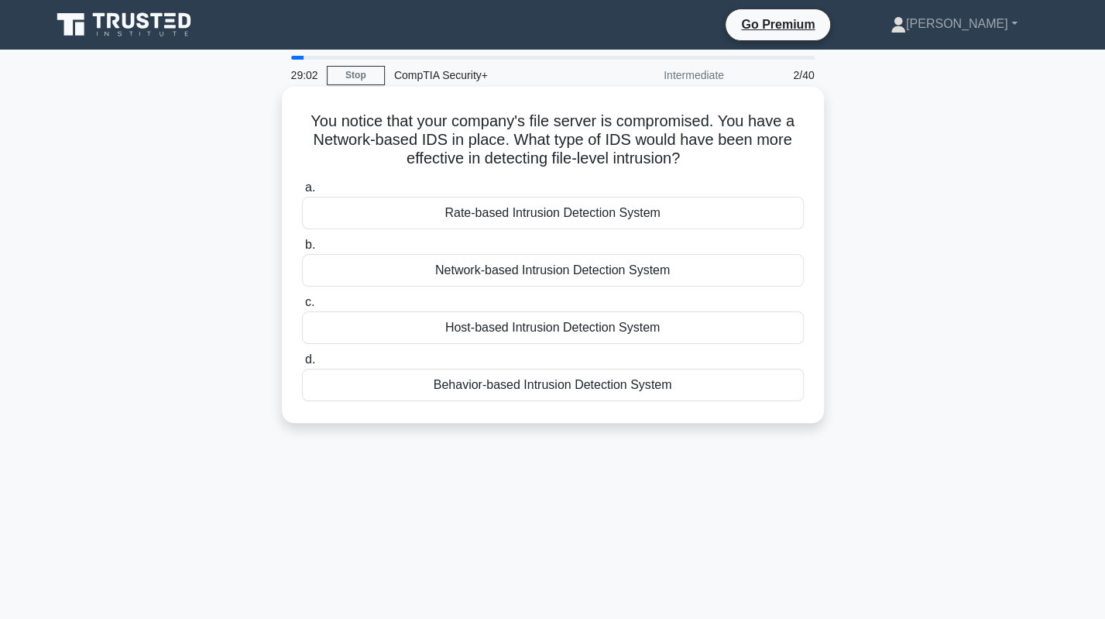
click at [516, 217] on div "Rate-based Intrusion Detection System" at bounding box center [553, 213] width 502 height 33
click at [302, 193] on input "a. Rate-based Intrusion Detection System" at bounding box center [302, 188] width 0 height 10
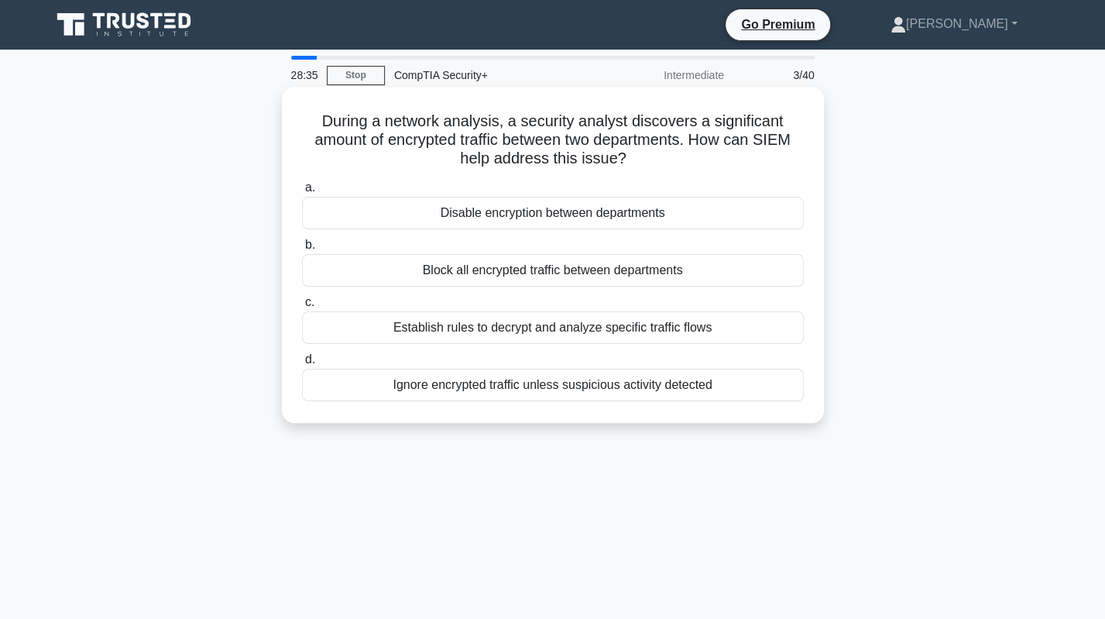
click at [519, 327] on div "Establish rules to decrypt and analyze specific traffic flows" at bounding box center [553, 327] width 502 height 33
click at [302, 307] on input "c. Establish rules to decrypt and analyze specific traffic flows" at bounding box center [302, 302] width 0 height 10
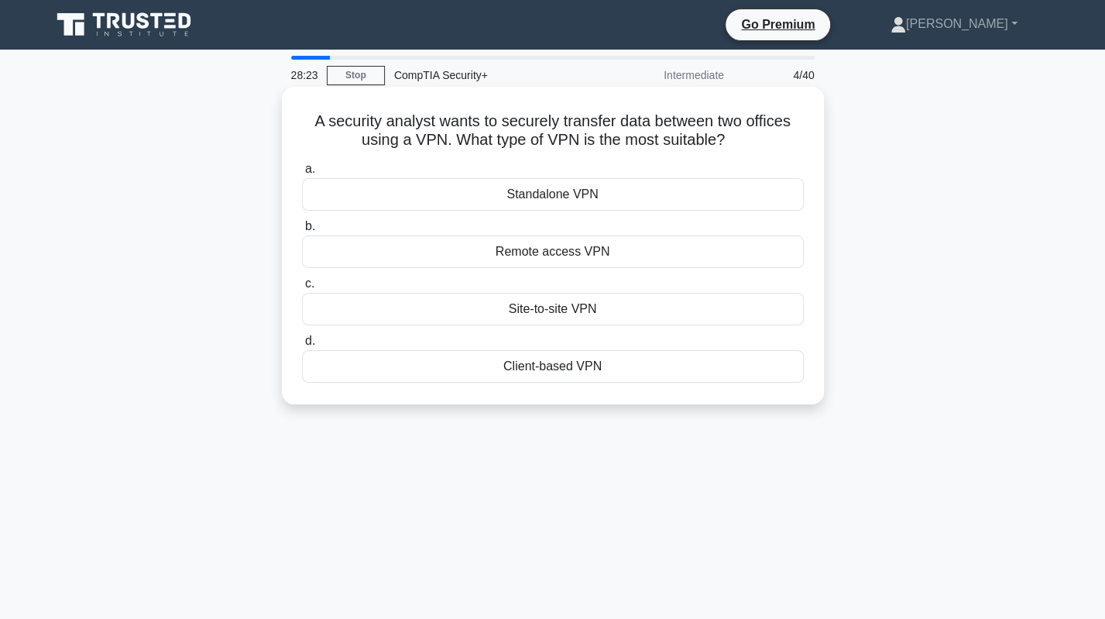
click at [578, 309] on div "Site-to-site VPN" at bounding box center [553, 309] width 502 height 33
click at [302, 289] on input "c. Site-to-site VPN" at bounding box center [302, 284] width 0 height 10
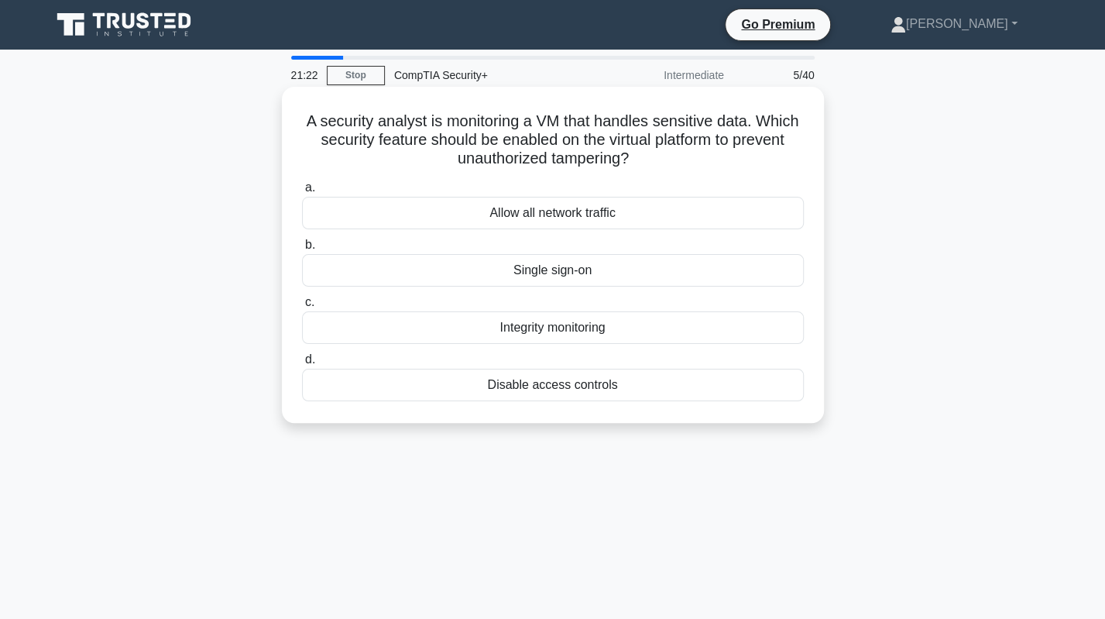
click at [525, 330] on div "Integrity monitoring" at bounding box center [553, 327] width 502 height 33
click at [302, 307] on input "c. Integrity monitoring" at bounding box center [302, 302] width 0 height 10
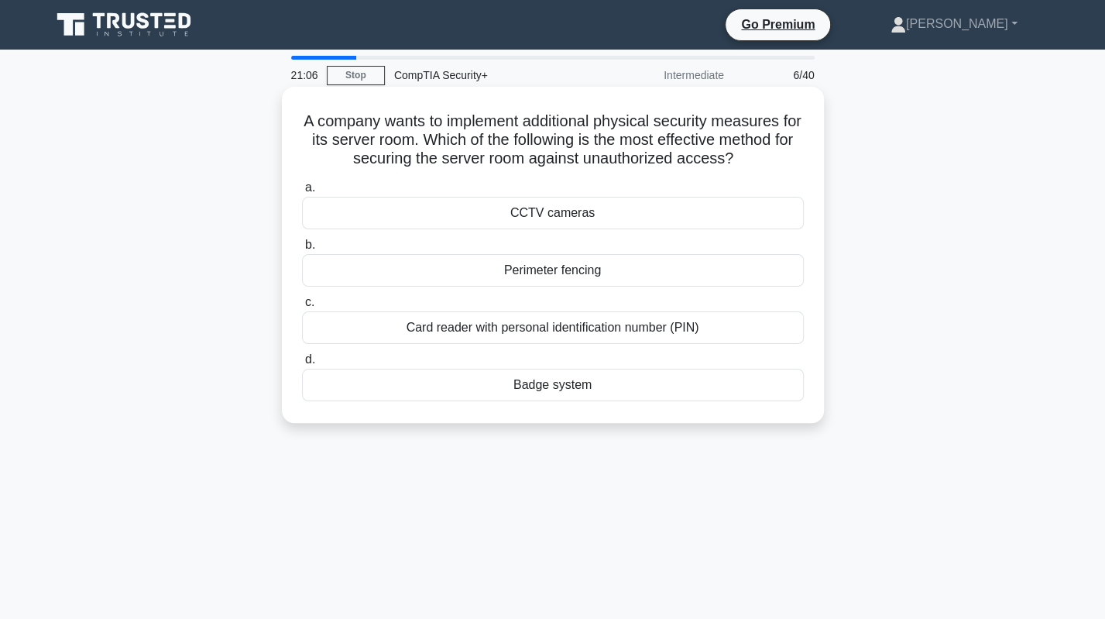
click at [576, 386] on div "Badge system" at bounding box center [553, 385] width 502 height 33
click at [302, 365] on input "d. Badge system" at bounding box center [302, 360] width 0 height 10
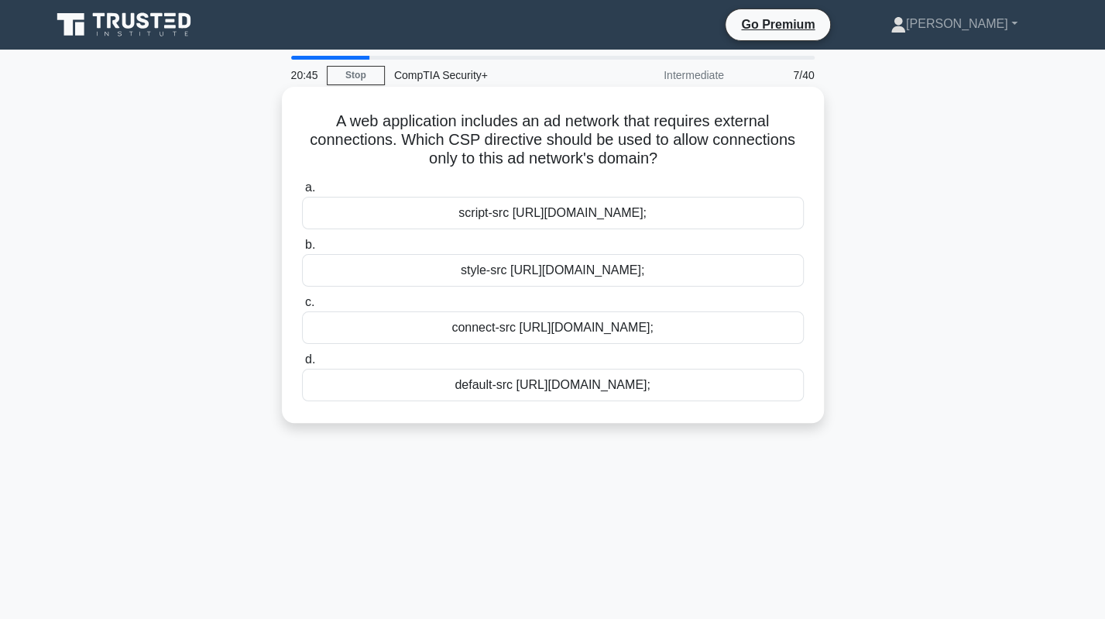
click at [553, 333] on div "connect-src https://adnetwork.example.com;" at bounding box center [553, 327] width 502 height 33
click at [302, 307] on input "c. connect-src https://adnetwork.example.com;" at bounding box center [302, 302] width 0 height 10
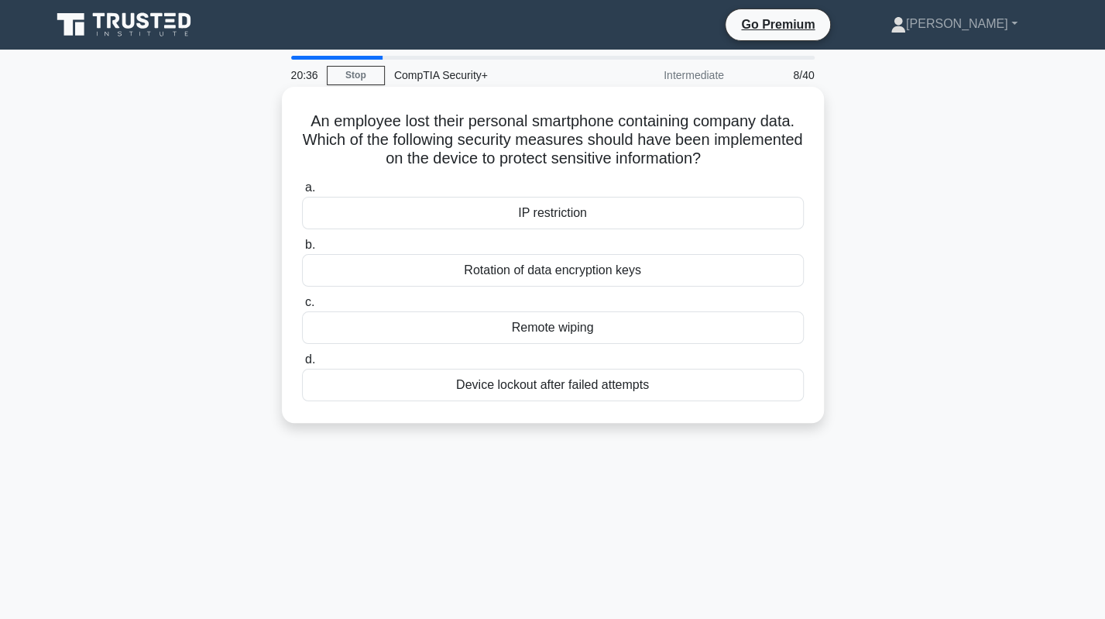
click at [454, 326] on div "Remote wiping" at bounding box center [553, 327] width 502 height 33
click at [302, 307] on input "c. Remote wiping" at bounding box center [302, 302] width 0 height 10
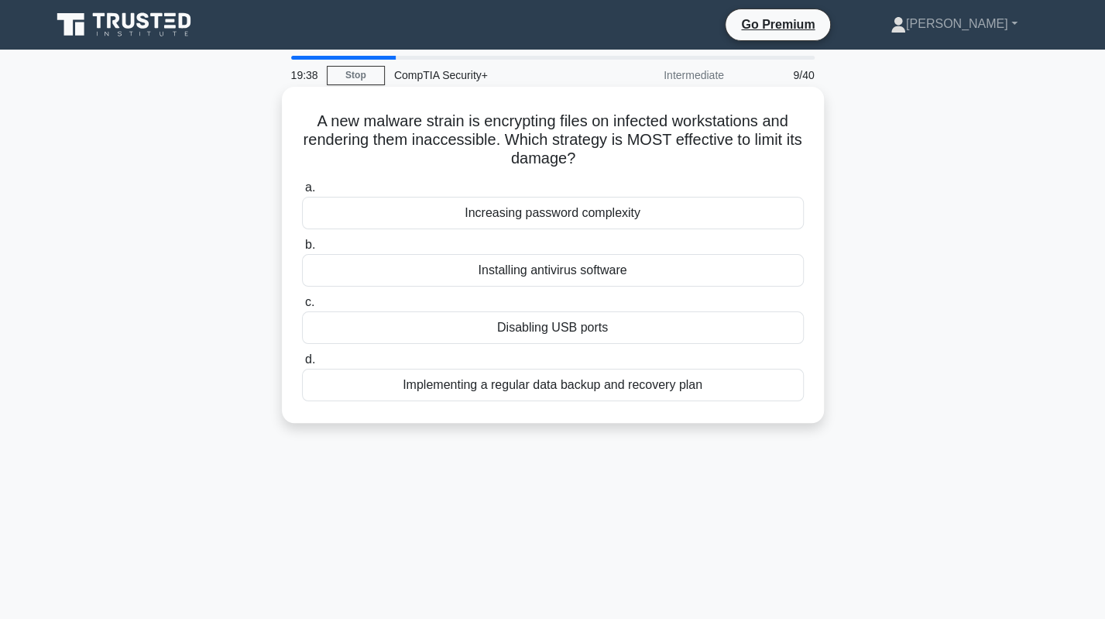
click at [613, 389] on div "Implementing a regular data backup and recovery plan" at bounding box center [553, 385] width 502 height 33
click at [302, 365] on input "d. Implementing a regular data backup and recovery plan" at bounding box center [302, 360] width 0 height 10
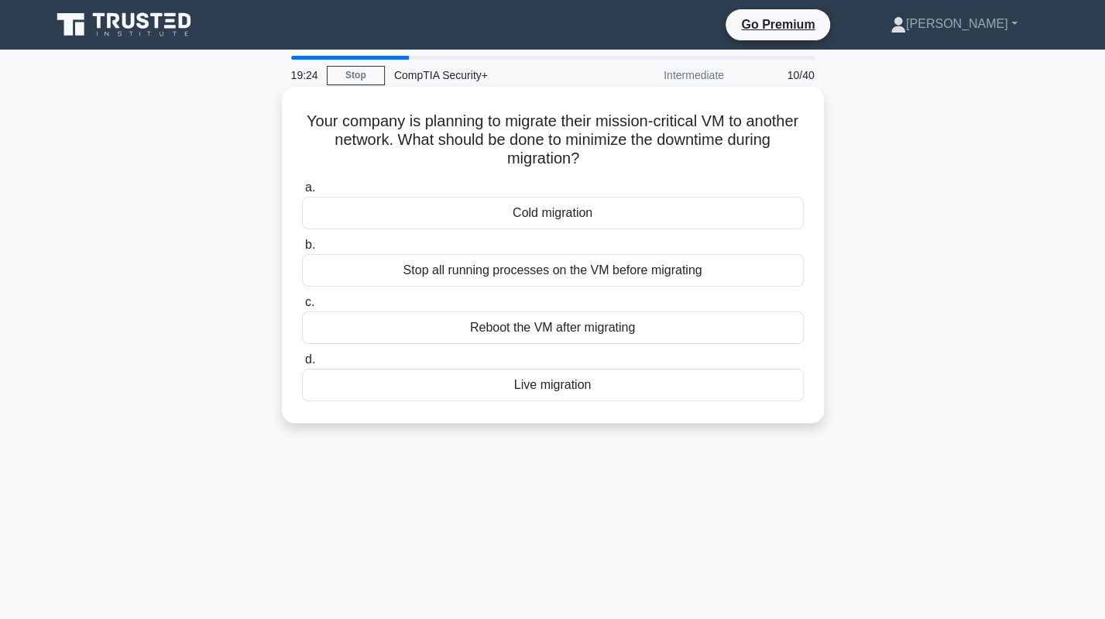
click at [573, 393] on div "Live migration" at bounding box center [553, 385] width 502 height 33
click at [302, 365] on input "d. Live migration" at bounding box center [302, 360] width 0 height 10
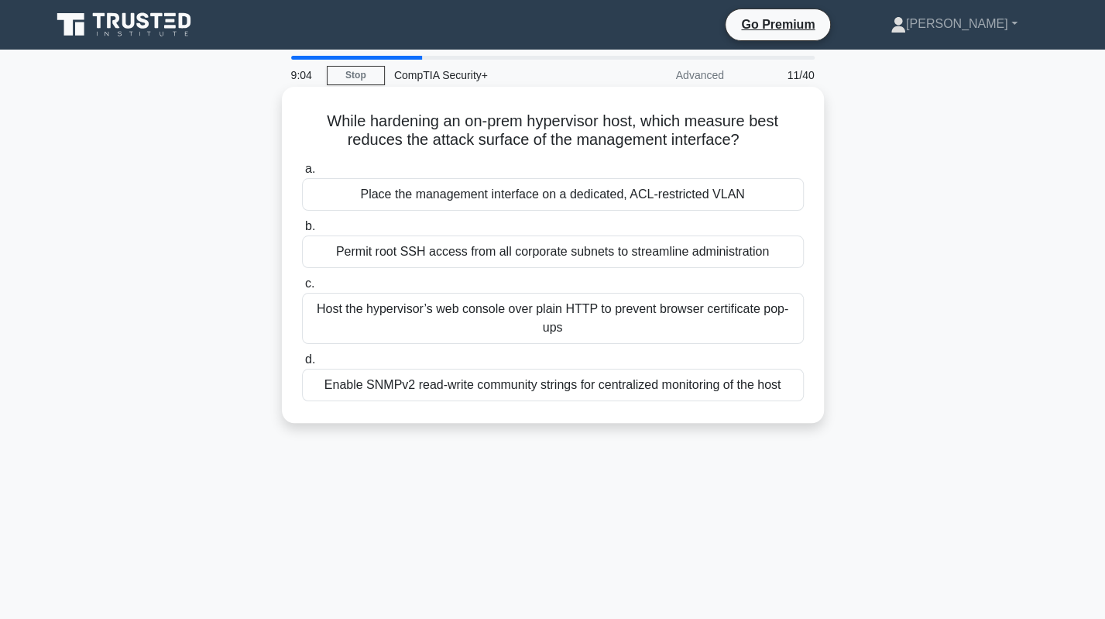
click at [417, 259] on div "Permit root SSH access from all corporate subnets to streamline administration" at bounding box center [553, 251] width 502 height 33
click at [302, 231] on input "b. Permit root SSH access from all corporate subnets to streamline administrati…" at bounding box center [302, 226] width 0 height 10
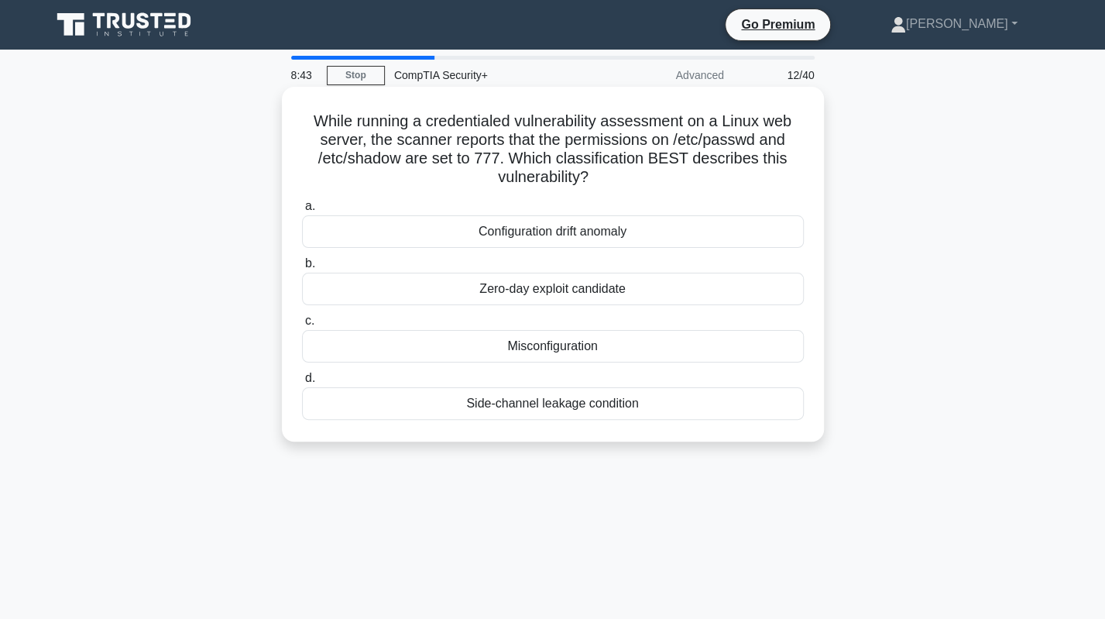
click at [593, 408] on div "Side-channel leakage condition" at bounding box center [553, 403] width 502 height 33
click at [302, 383] on input "d. Side-channel leakage condition" at bounding box center [302, 378] width 0 height 10
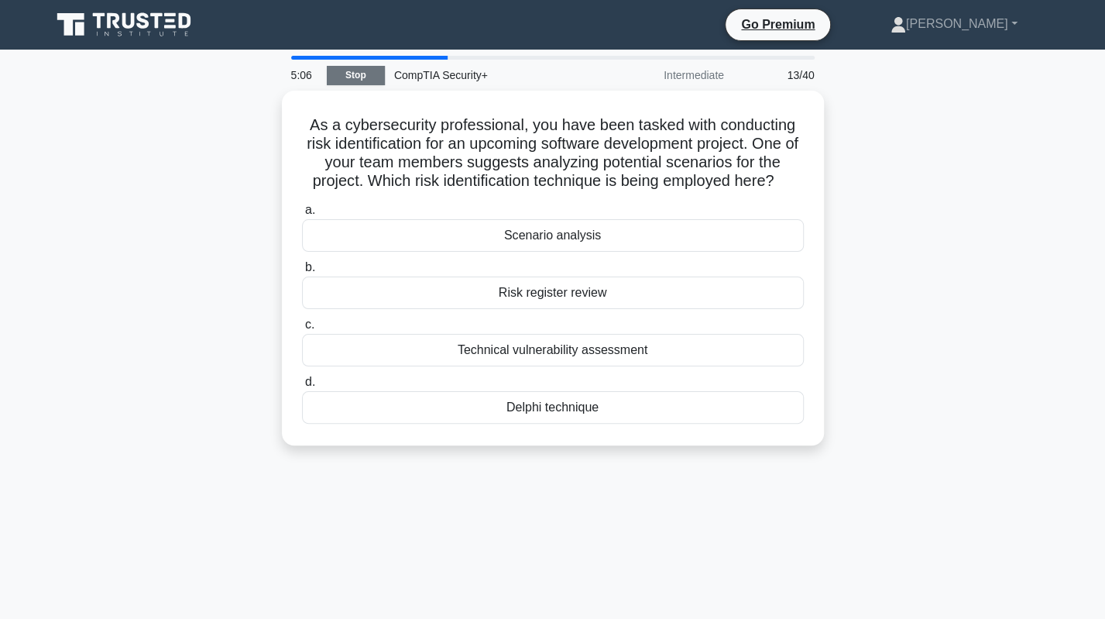
click at [360, 74] on link "Stop" at bounding box center [356, 75] width 58 height 19
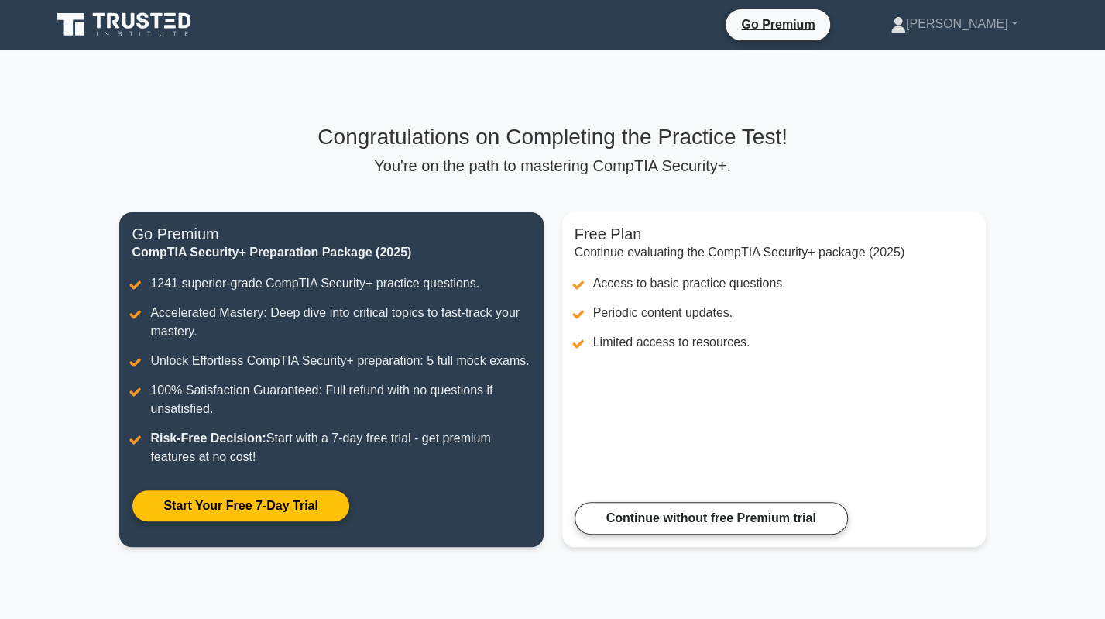
click at [401, 115] on div "Congratulations on Completing the Practice Test! You're on the path to masterin…" at bounding box center [552, 345] width 884 height 590
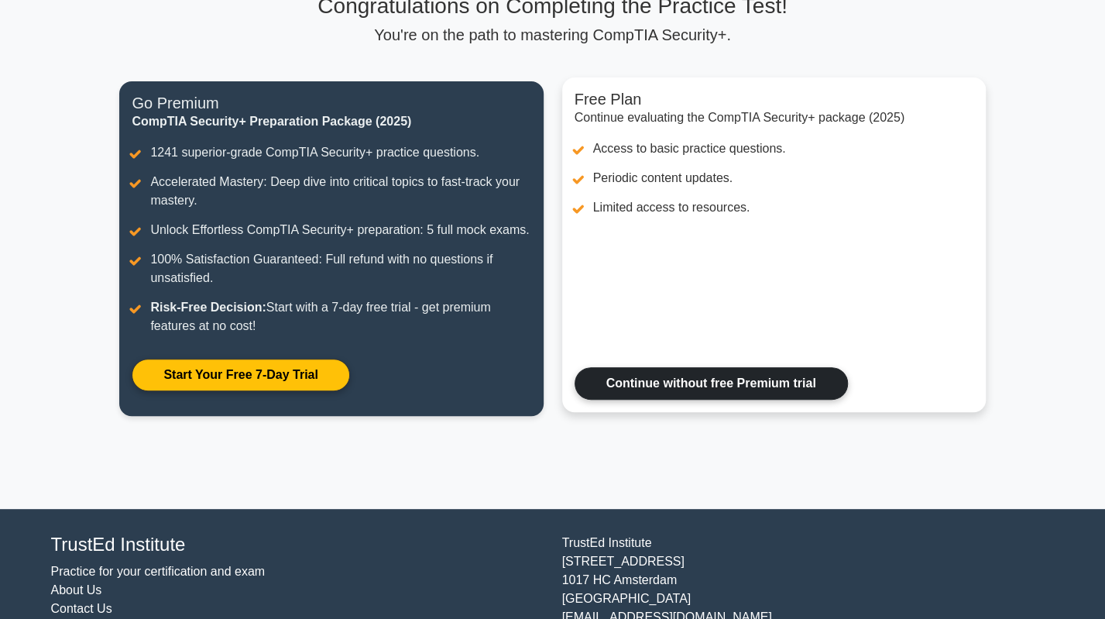
scroll to position [190, 0]
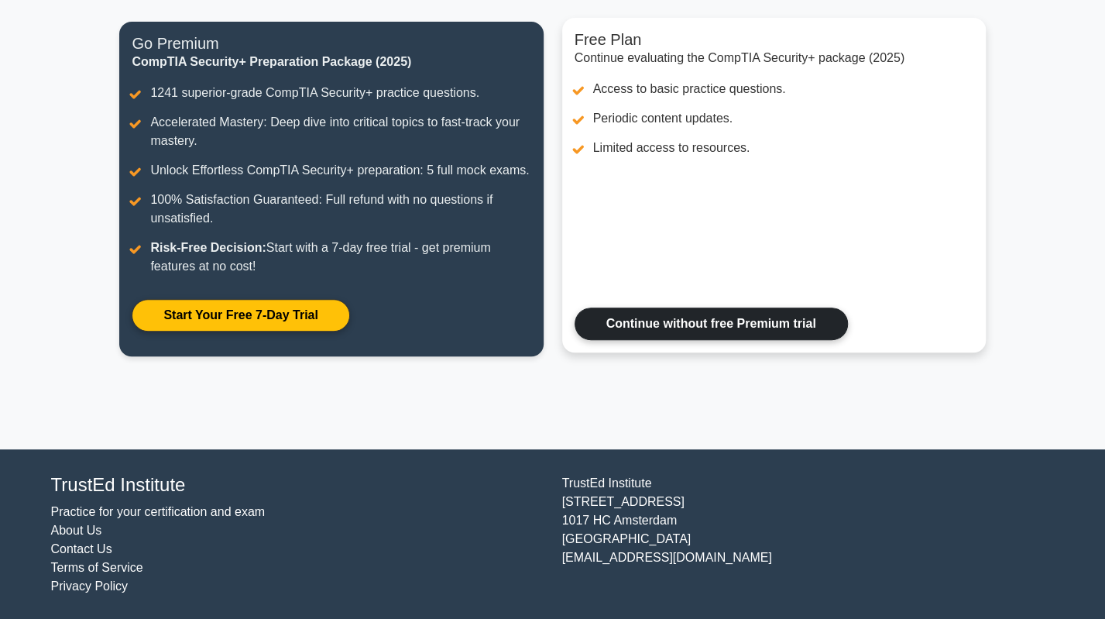
click at [753, 327] on link "Continue without free Premium trial" at bounding box center [710, 323] width 273 height 33
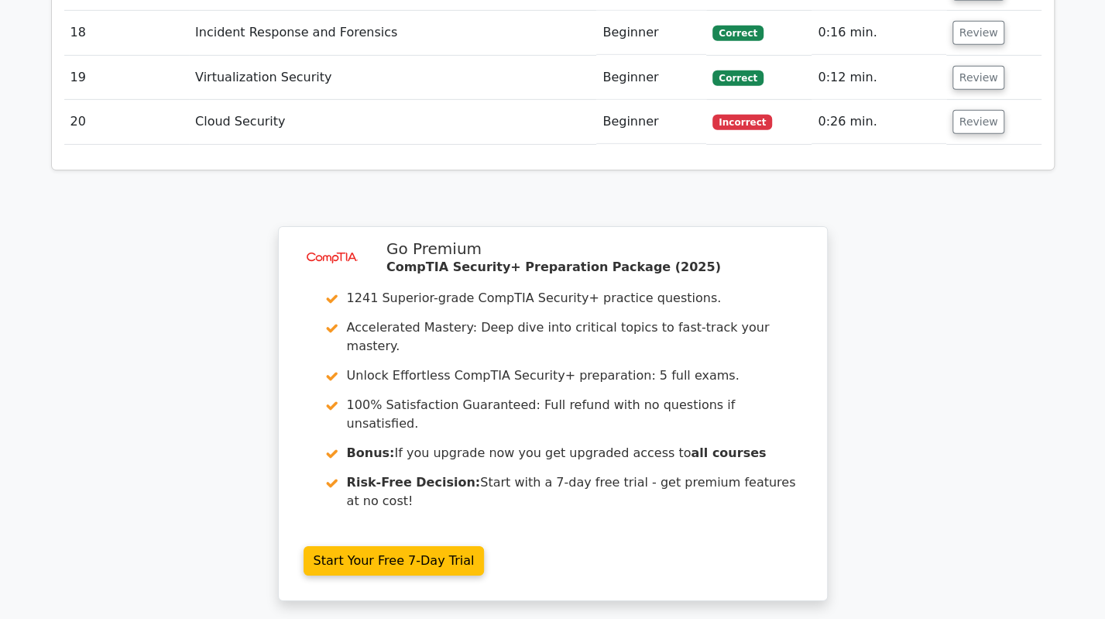
scroll to position [2871, 0]
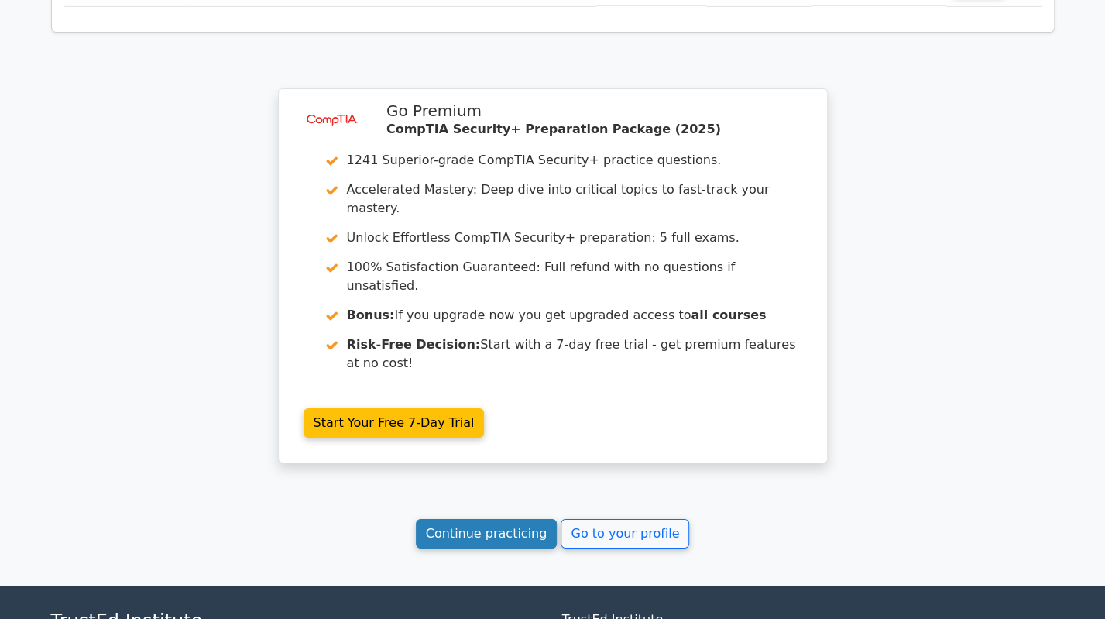
click at [495, 519] on link "Continue practicing" at bounding box center [487, 533] width 142 height 29
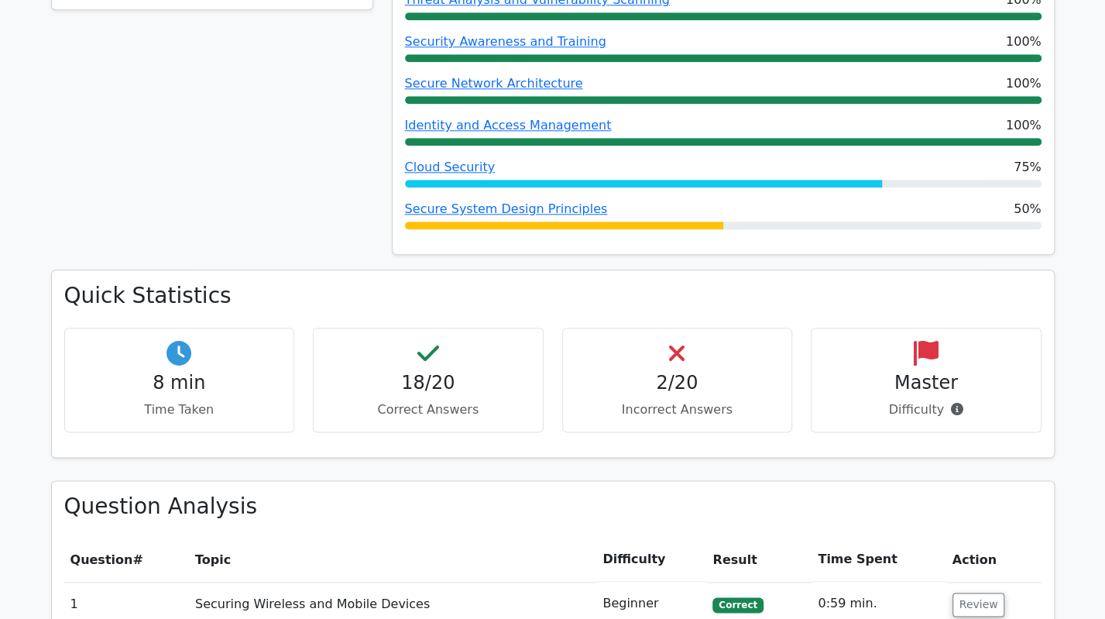
scroll to position [935, 0]
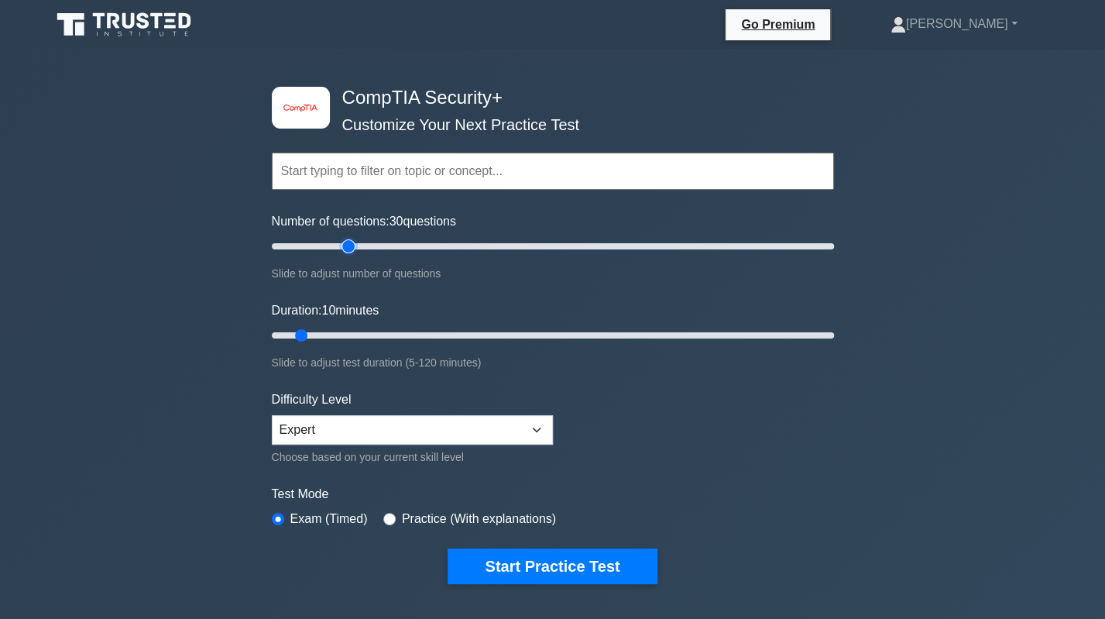
click at [350, 243] on input "Number of questions: 30 questions" at bounding box center [553, 246] width 562 height 19
drag, startPoint x: 341, startPoint y: 250, endPoint x: 332, endPoint y: 252, distance: 9.4
type input "25"
click at [332, 252] on input "Number of questions: 25 questions" at bounding box center [553, 246] width 562 height 19
click at [406, 439] on select "Beginner Intermediate Expert" at bounding box center [412, 429] width 281 height 29
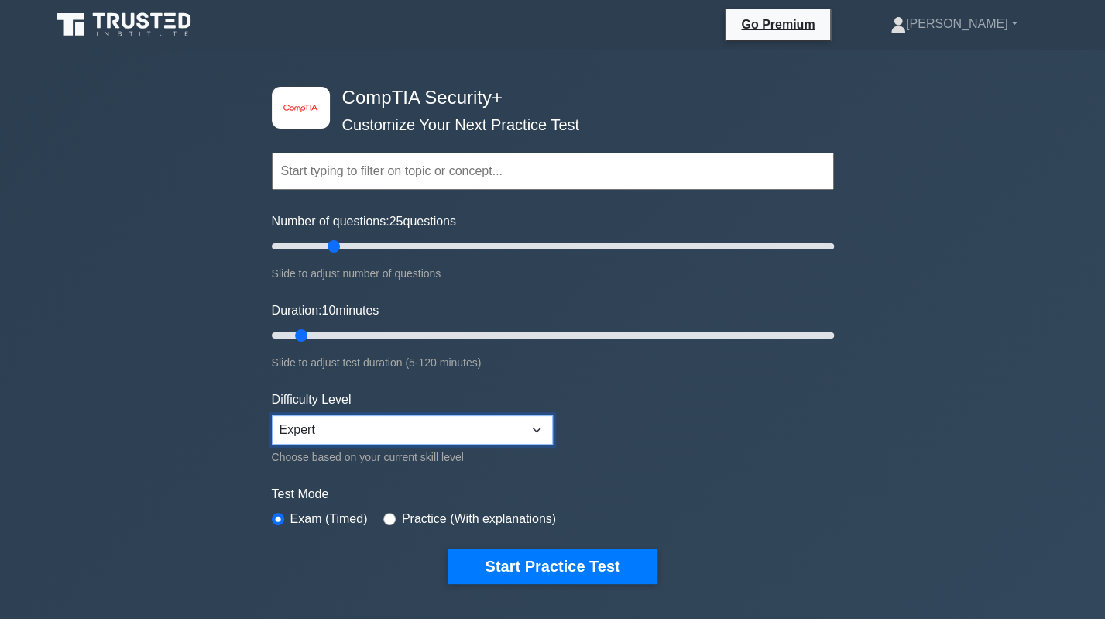
select select "intermediate"
click at [272, 415] on select "Beginner Intermediate Expert" at bounding box center [412, 429] width 281 height 29
click at [606, 438] on form "Topics Cryptography Identity and Access Management Risk Management Network Secu…" at bounding box center [553, 344] width 562 height 478
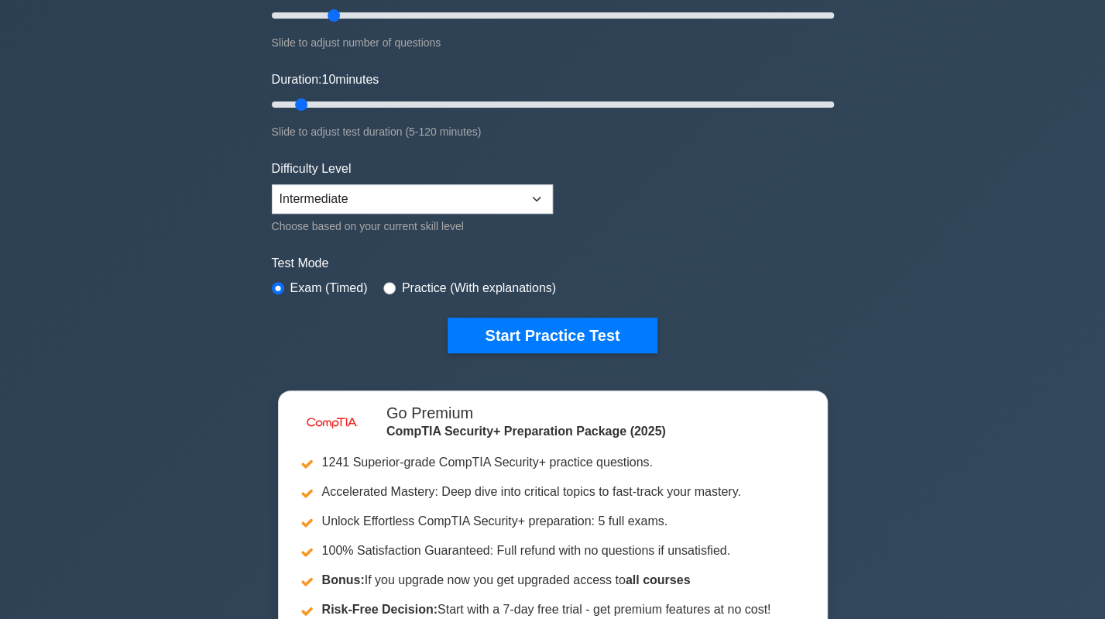
scroll to position [232, 0]
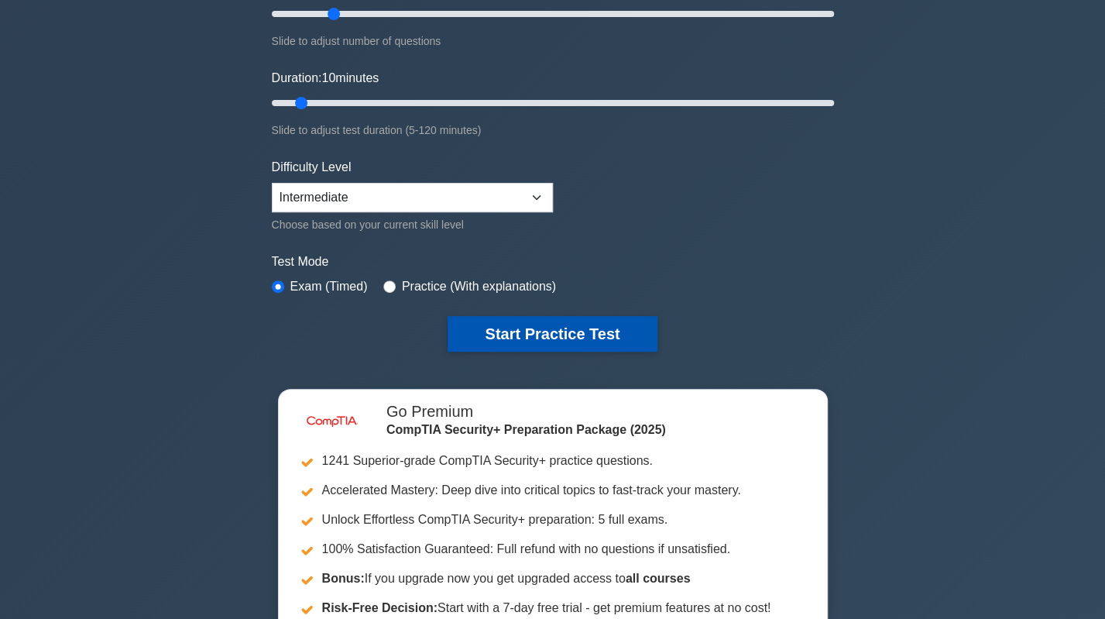
click at [592, 324] on button "Start Practice Test" at bounding box center [551, 334] width 209 height 36
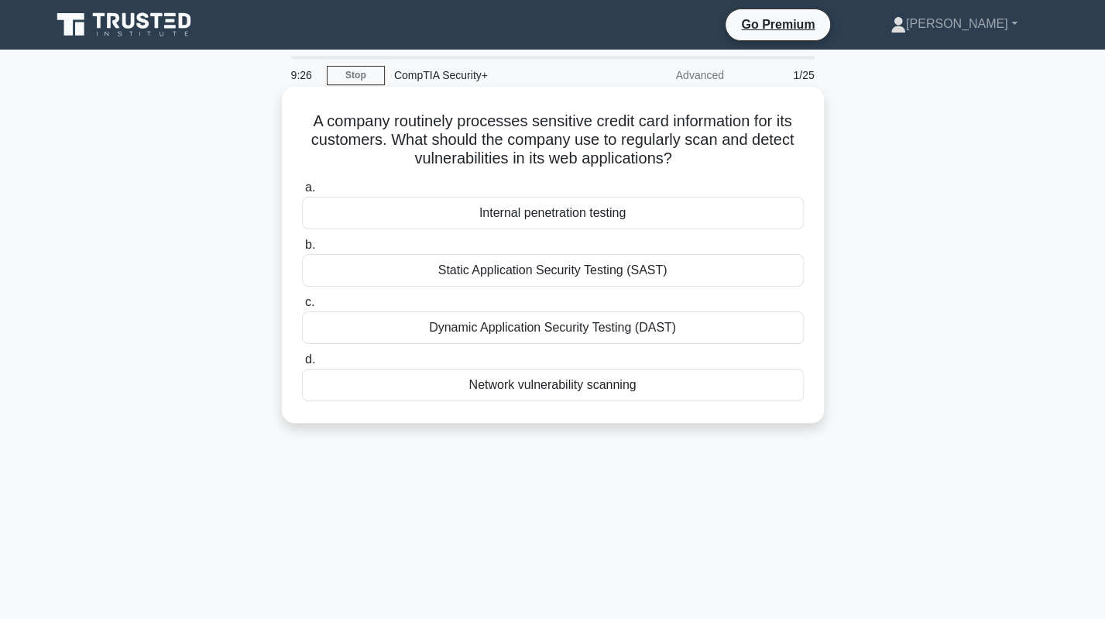
drag, startPoint x: 531, startPoint y: 317, endPoint x: 510, endPoint y: 326, distance: 22.9
click at [511, 326] on label "c. Dynamic Application Security Testing (DAST)" at bounding box center [553, 318] width 502 height 51
click at [386, 360] on label "d. Network vulnerability scanning" at bounding box center [553, 375] width 502 height 51
click at [302, 360] on input "d. Network vulnerability scanning" at bounding box center [302, 360] width 0 height 10
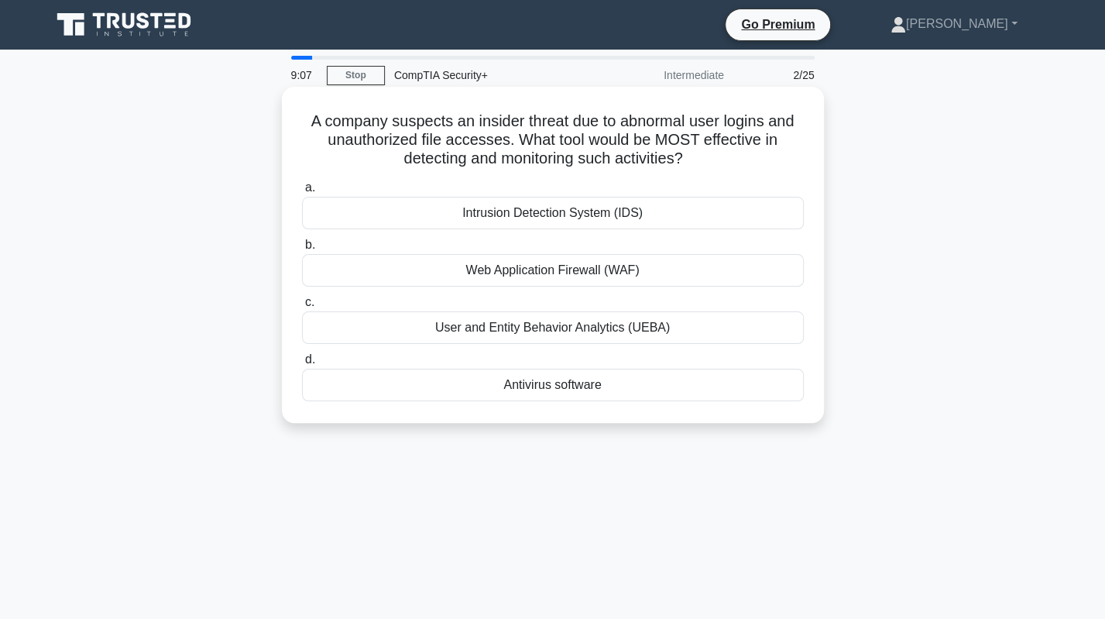
drag, startPoint x: 561, startPoint y: 327, endPoint x: 556, endPoint y: 337, distance: 10.4
click at [559, 345] on div "a. Intrusion Detection System (IDS) b. Web Application Firewall (WAF) c. d." at bounding box center [553, 289] width 520 height 229
click at [534, 330] on div "User and Entity Behavior Analytics (UEBA)" at bounding box center [553, 327] width 502 height 33
click at [302, 307] on input "c. User and Entity Behavior Analytics (UEBA)" at bounding box center [302, 302] width 0 height 10
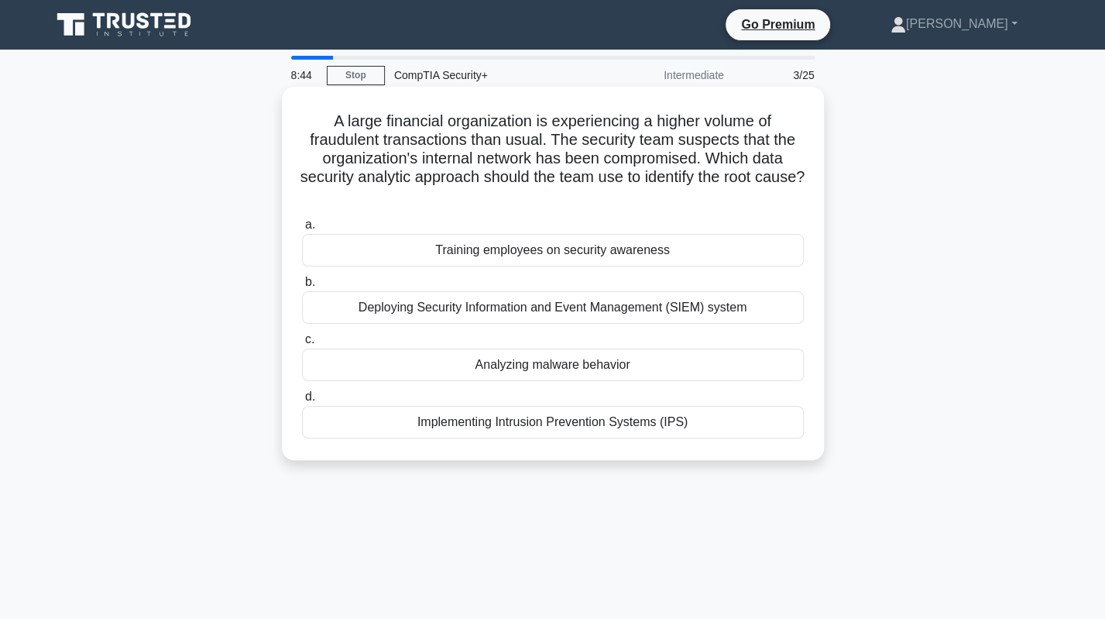
click at [441, 311] on div "Deploying Security Information and Event Management (SIEM) system" at bounding box center [553, 307] width 502 height 33
click at [302, 287] on input "b. Deploying Security Information and Event Management (SIEM) system" at bounding box center [302, 282] width 0 height 10
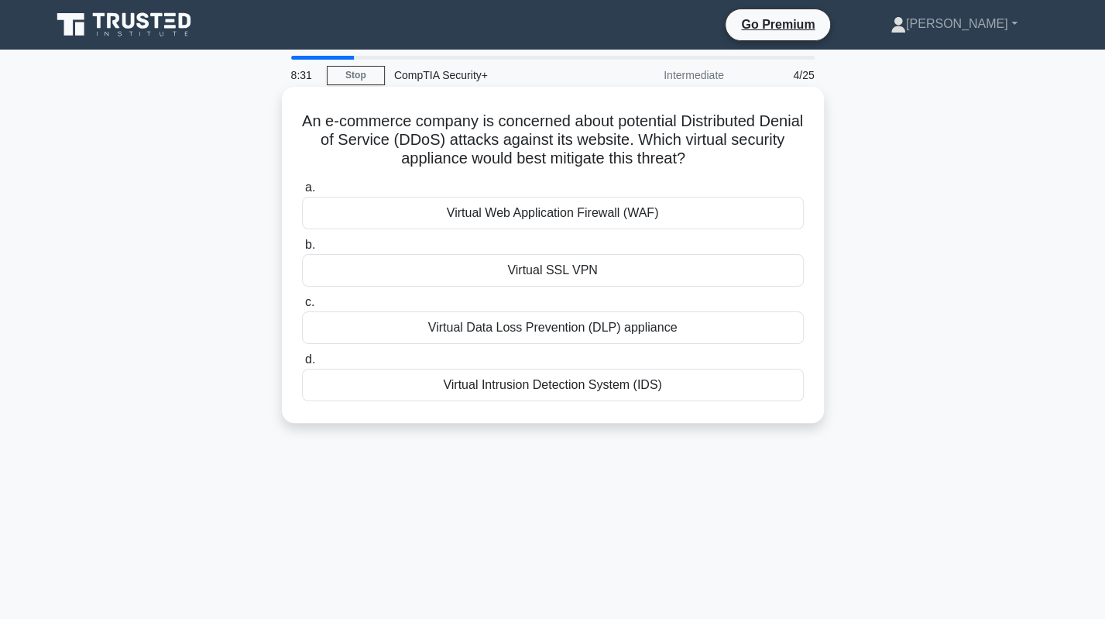
click at [564, 386] on div "Virtual Intrusion Detection System (IDS)" at bounding box center [553, 385] width 502 height 33
click at [302, 365] on input "d. Virtual Intrusion Detection System (IDS)" at bounding box center [302, 360] width 0 height 10
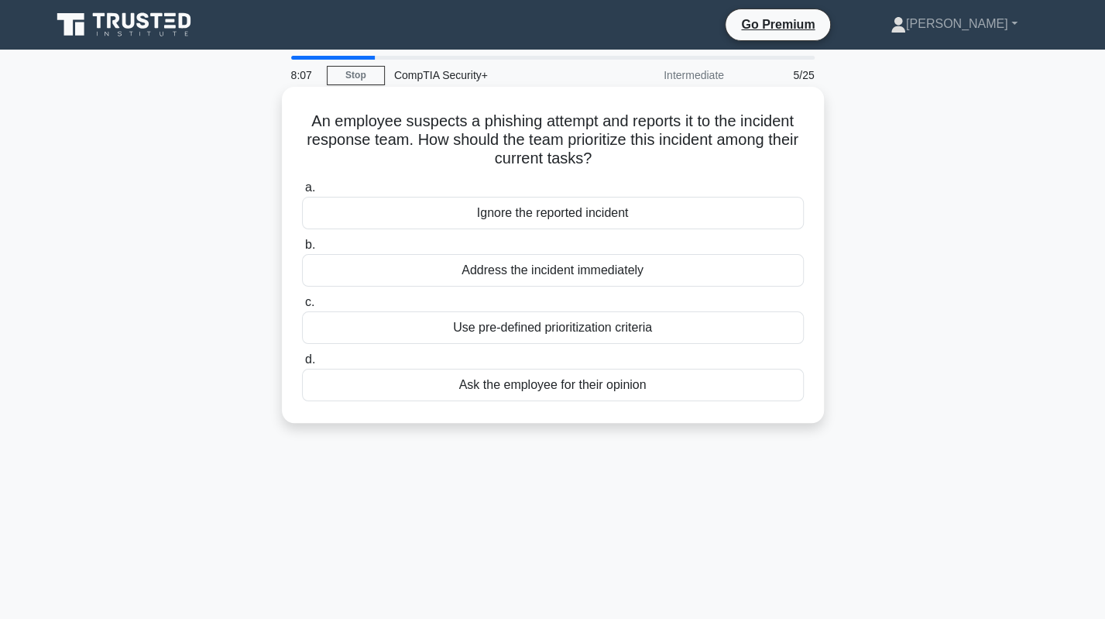
click at [397, 275] on div "Address the incident immediately" at bounding box center [553, 270] width 502 height 33
click at [302, 250] on input "b. Address the incident immediately" at bounding box center [302, 245] width 0 height 10
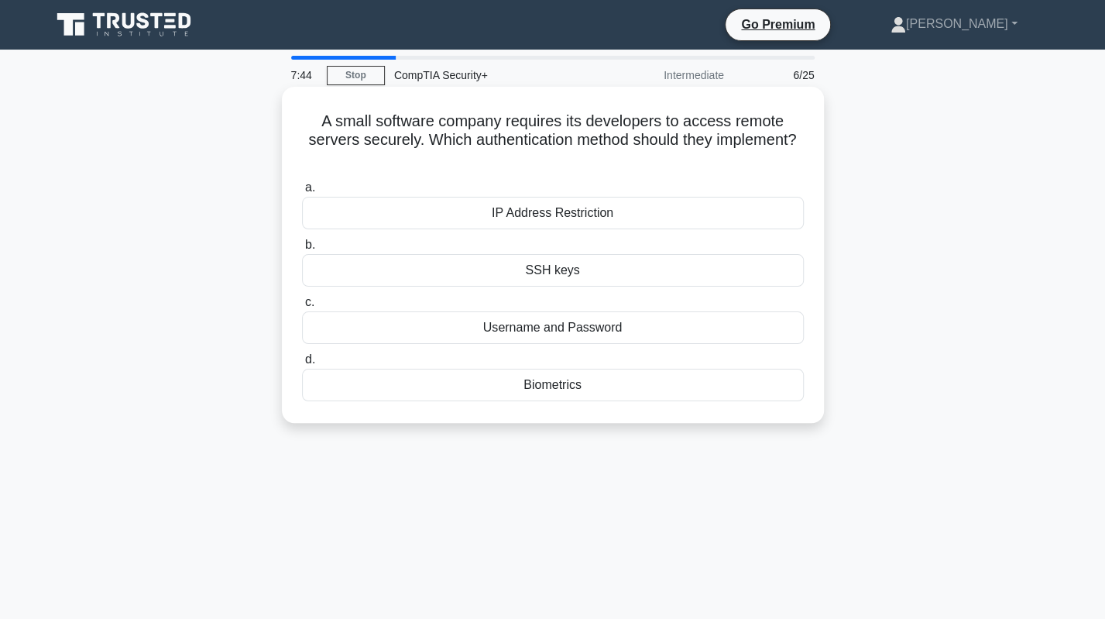
click at [562, 275] on div "SSH keys" at bounding box center [553, 270] width 502 height 33
click at [302, 250] on input "b. SSH keys" at bounding box center [302, 245] width 0 height 10
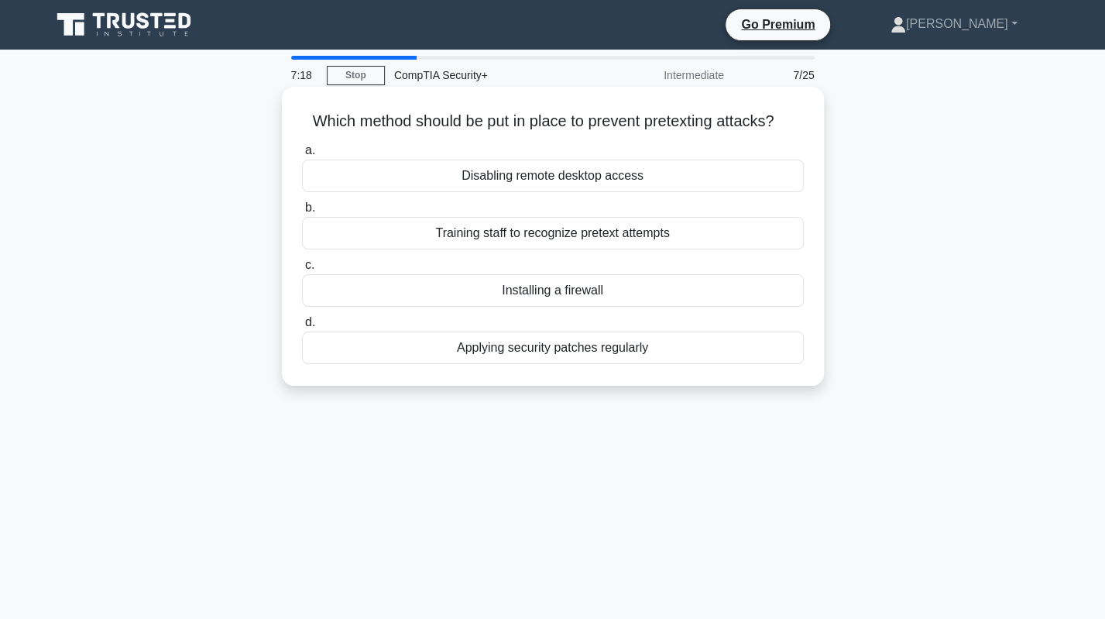
click at [471, 241] on div "Training staff to recognize pretext attempts" at bounding box center [553, 233] width 502 height 33
click at [302, 213] on input "b. Training staff to recognize pretext attempts" at bounding box center [302, 208] width 0 height 10
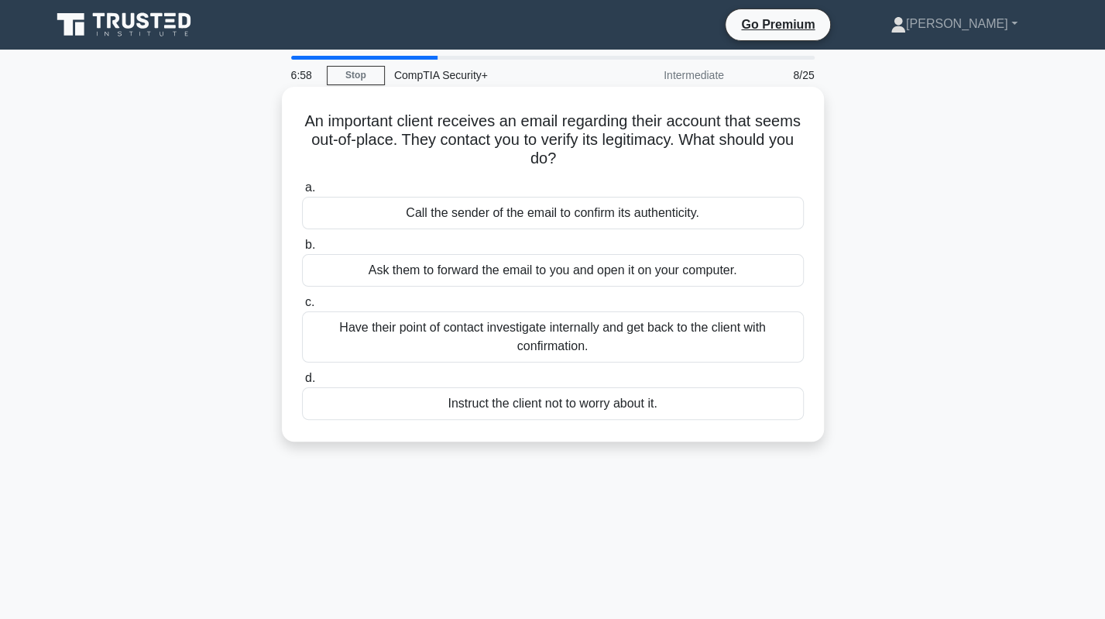
click at [506, 338] on div "Have their point of contact investigate internally and get back to the client w…" at bounding box center [553, 336] width 502 height 51
click at [302, 307] on input "c. Have their point of contact investigate internally and get back to the clien…" at bounding box center [302, 302] width 0 height 10
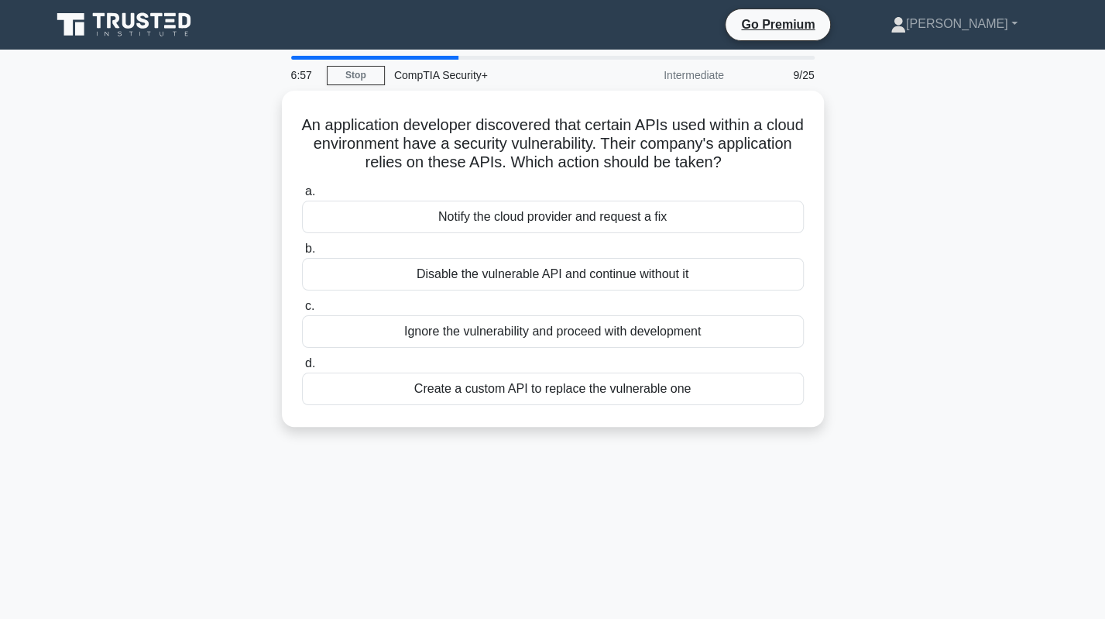
click at [147, 287] on div "An application developer discovered that certain APIs used within a cloud envir…" at bounding box center [553, 268] width 1022 height 355
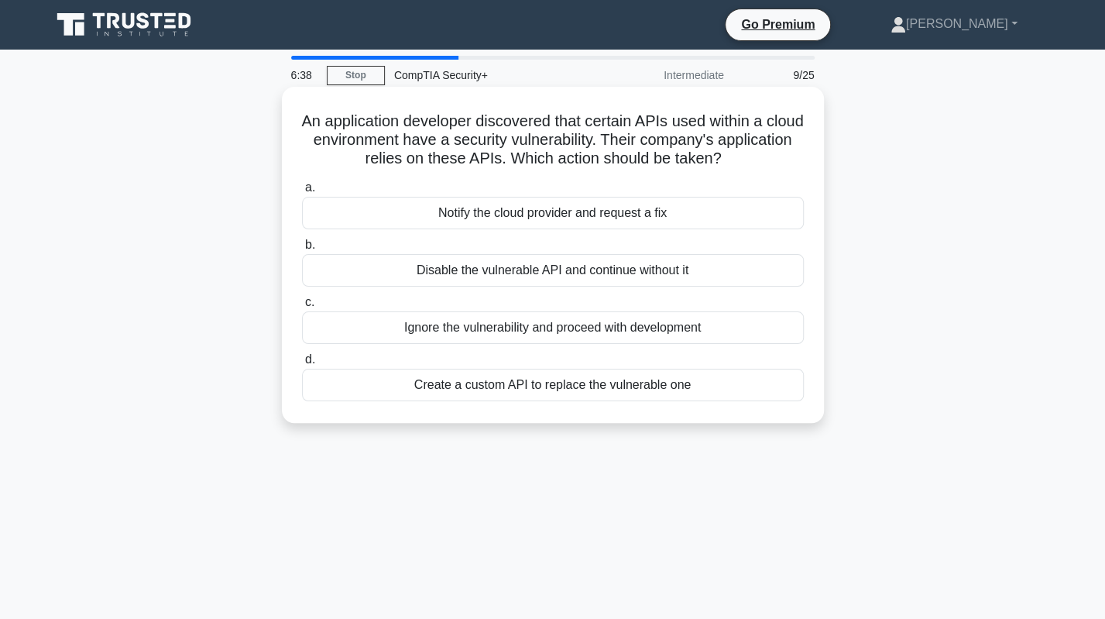
click at [372, 214] on div "Notify the cloud provider and request a fix" at bounding box center [553, 213] width 502 height 33
click at [302, 193] on input "a. Notify the cloud provider and request a fix" at bounding box center [302, 188] width 0 height 10
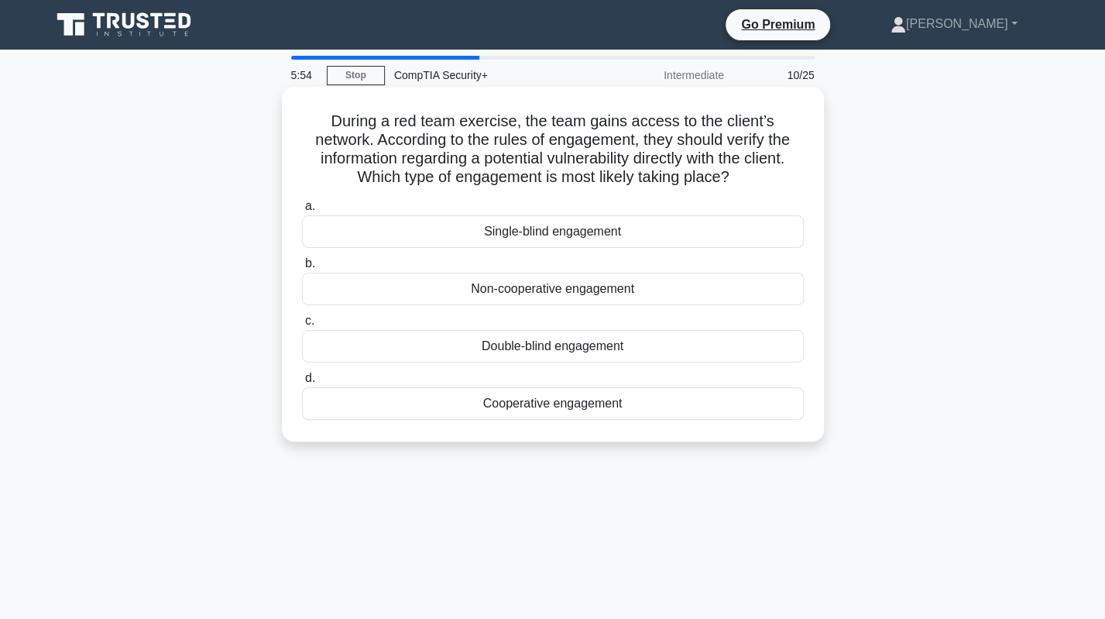
click at [595, 404] on div "Cooperative engagement" at bounding box center [553, 403] width 502 height 33
click at [302, 383] on input "d. Cooperative engagement" at bounding box center [302, 378] width 0 height 10
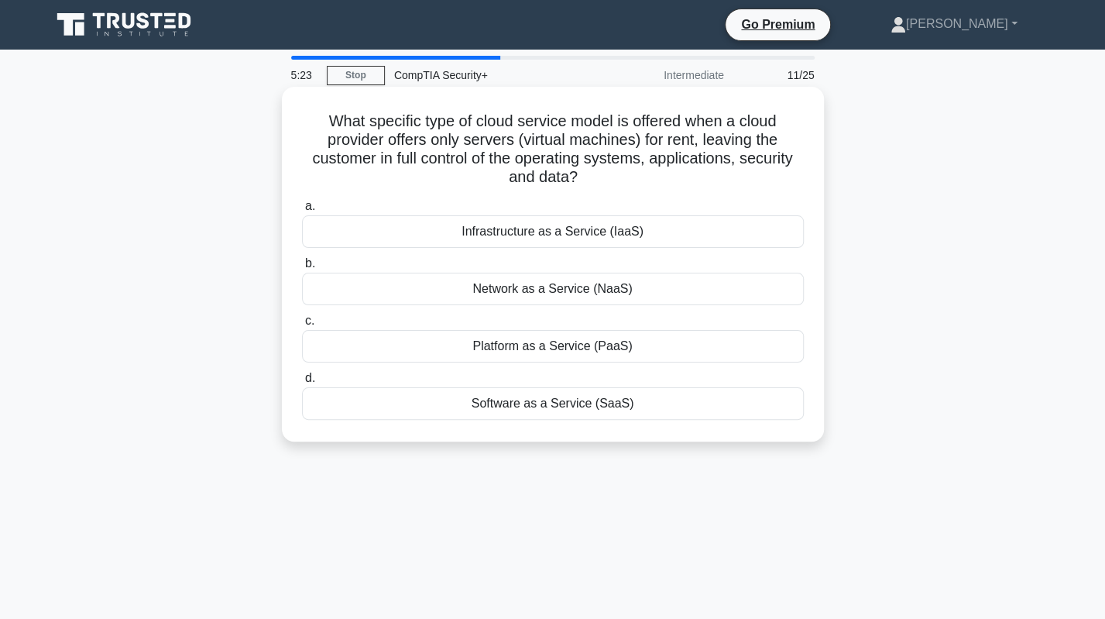
click at [592, 349] on div "Platform as a Service (PaaS)" at bounding box center [553, 346] width 502 height 33
click at [302, 326] on input "c. Platform as a Service (PaaS)" at bounding box center [302, 321] width 0 height 10
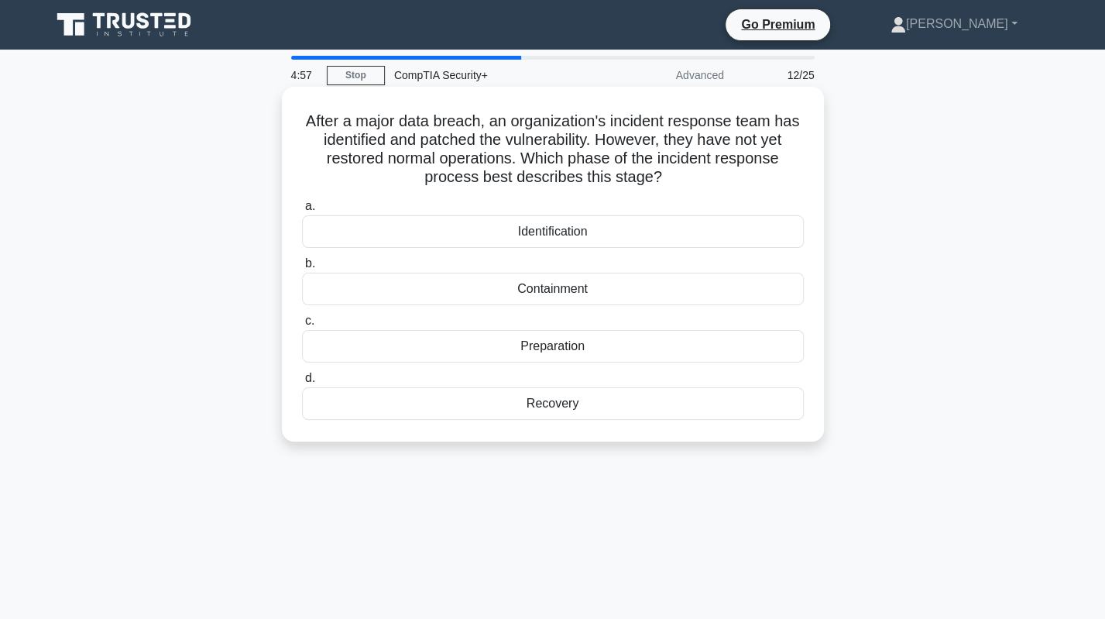
click at [567, 287] on div "Containment" at bounding box center [553, 289] width 502 height 33
click at [302, 269] on input "b. Containment" at bounding box center [302, 264] width 0 height 10
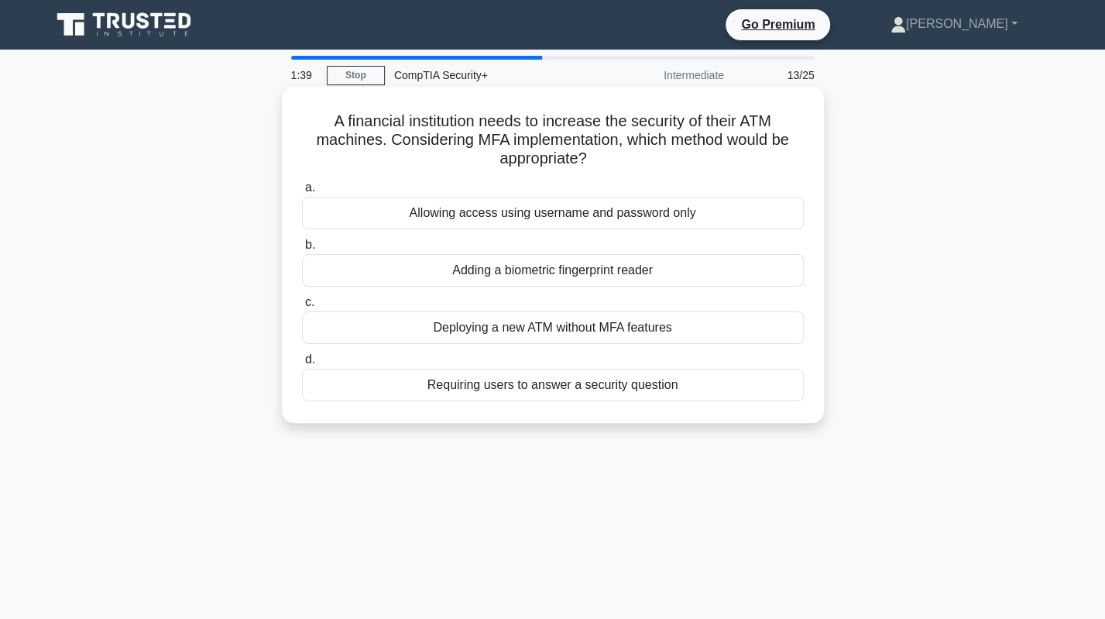
click at [596, 274] on div "Adding a biometric fingerprint reader" at bounding box center [553, 270] width 502 height 33
click at [302, 250] on input "b. Adding a biometric fingerprint reader" at bounding box center [302, 245] width 0 height 10
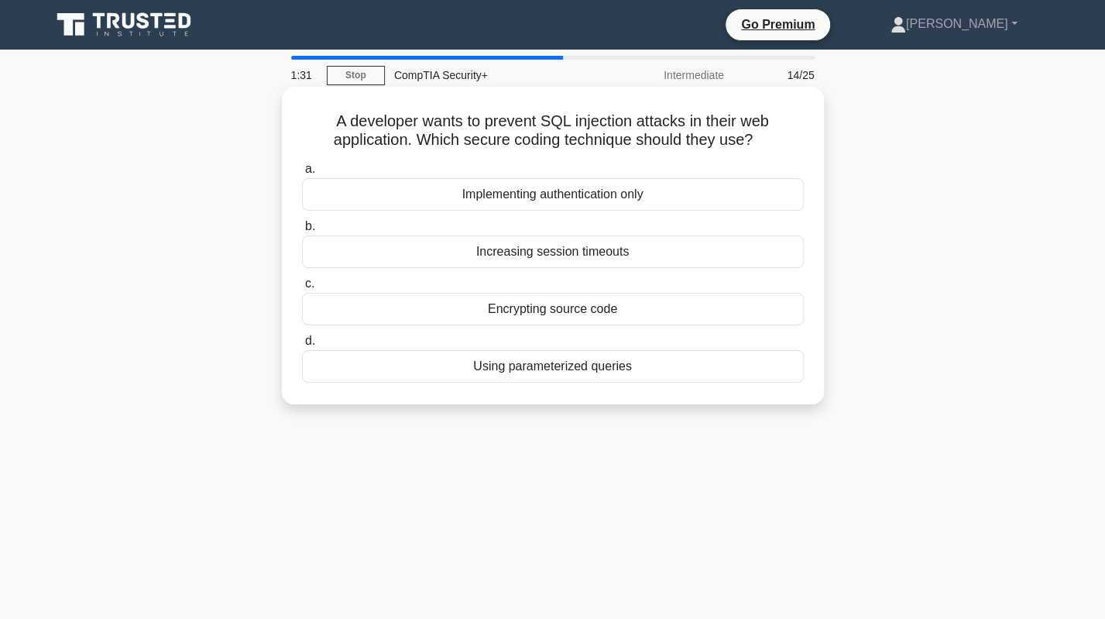
click at [496, 311] on div "Encrypting source code" at bounding box center [553, 309] width 502 height 33
click at [302, 289] on input "c. Encrypting source code" at bounding box center [302, 284] width 0 height 10
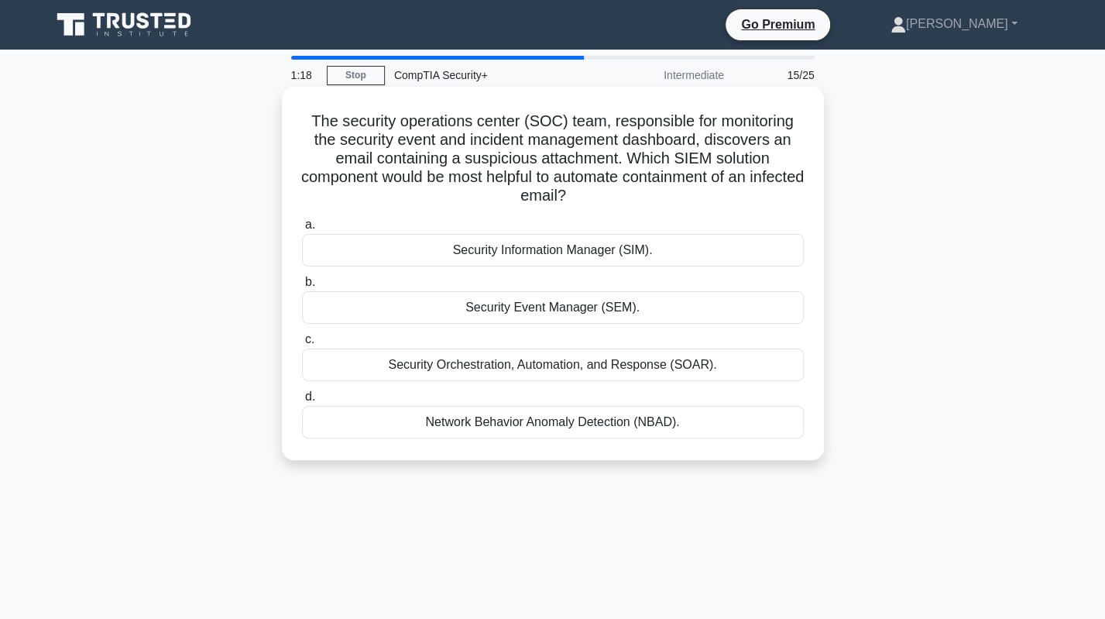
click at [674, 368] on div "Security Orchestration, Automation, and Response (SOAR)." at bounding box center [553, 364] width 502 height 33
click at [302, 345] on input "c. Security Orchestration, Automation, and Response (SOAR)." at bounding box center [302, 339] width 0 height 10
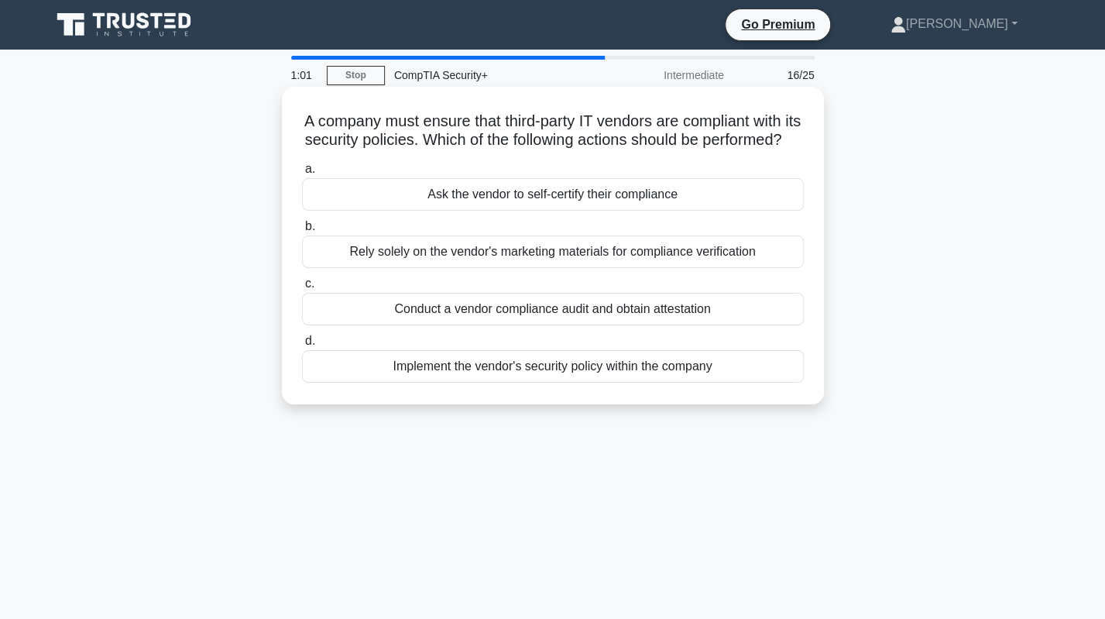
click at [512, 325] on div "Conduct a vendor compliance audit and obtain attestation" at bounding box center [553, 309] width 502 height 33
click at [302, 289] on input "c. Conduct a vendor compliance audit and obtain attestation" at bounding box center [302, 284] width 0 height 10
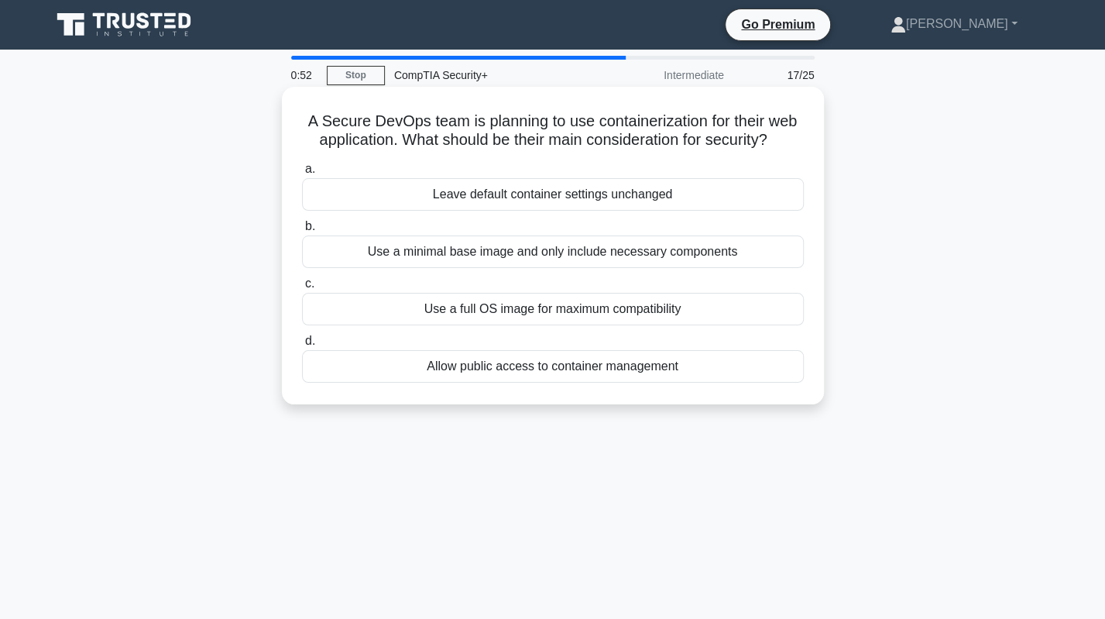
drag, startPoint x: 342, startPoint y: 210, endPoint x: 342, endPoint y: 221, distance: 11.6
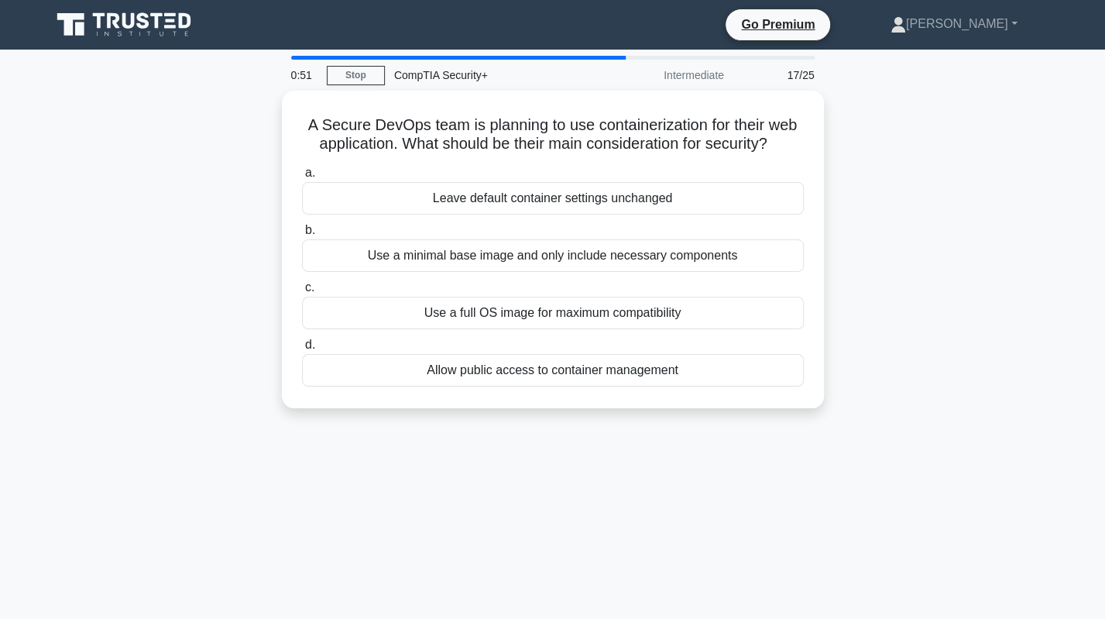
drag, startPoint x: 342, startPoint y: 221, endPoint x: 142, endPoint y: 255, distance: 202.5
click at [138, 259] on div "A Secure DevOps team is planning to use containerization for their web applicat…" at bounding box center [553, 259] width 1022 height 336
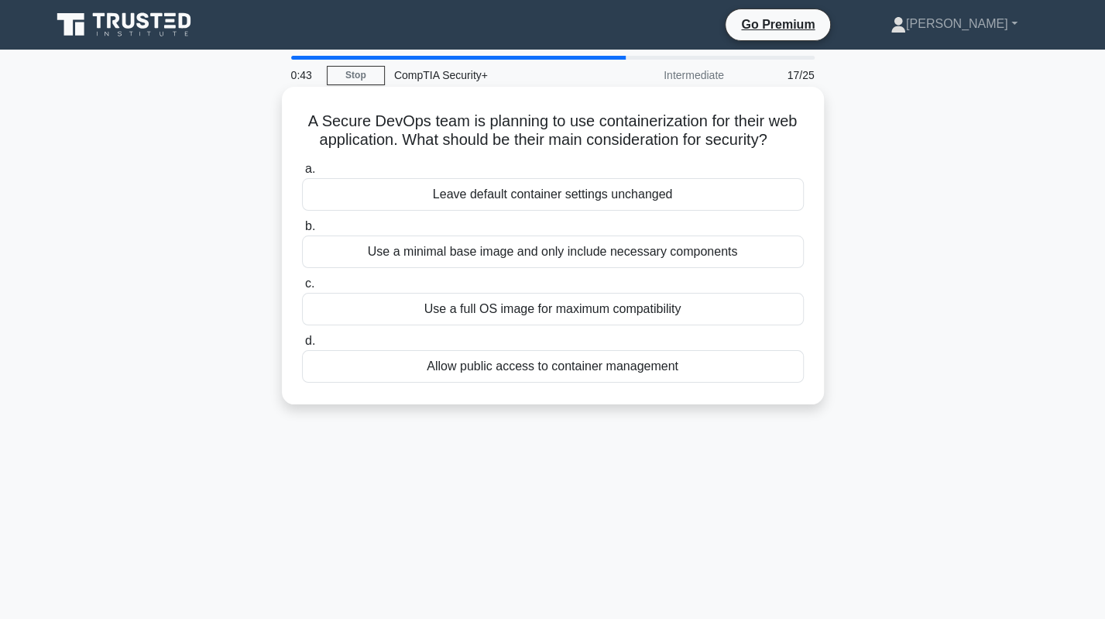
click at [539, 255] on div "Use a minimal base image and only include necessary components" at bounding box center [553, 251] width 502 height 33
click at [302, 231] on input "b. Use a minimal base image and only include necessary components" at bounding box center [302, 226] width 0 height 10
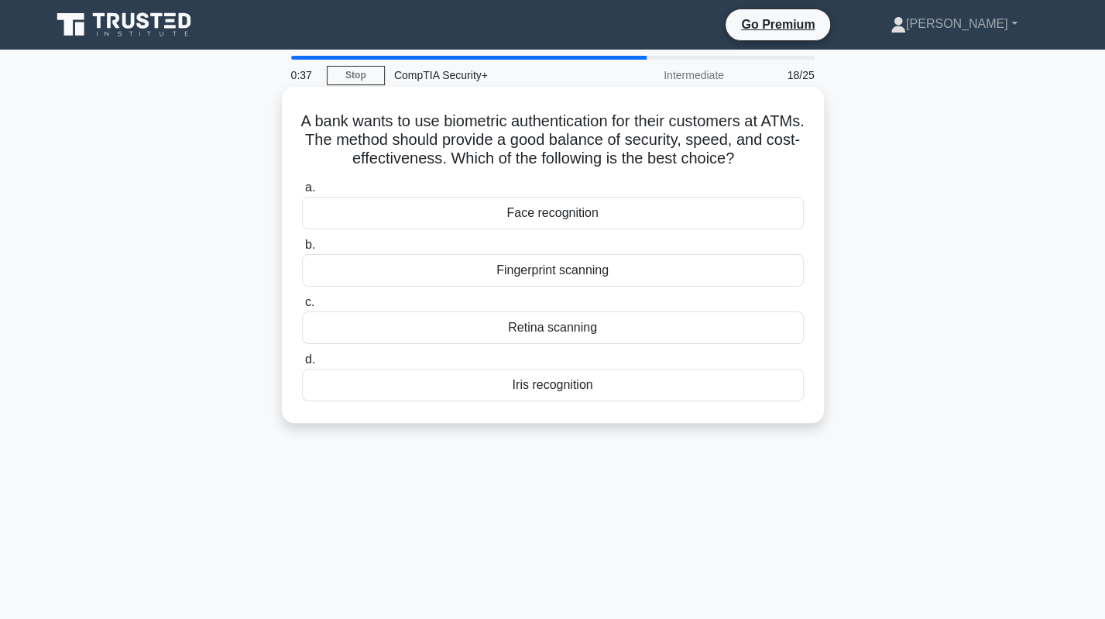
click at [671, 274] on div "Fingerprint scanning" at bounding box center [553, 270] width 502 height 33
click at [302, 250] on input "b. Fingerprint scanning" at bounding box center [302, 245] width 0 height 10
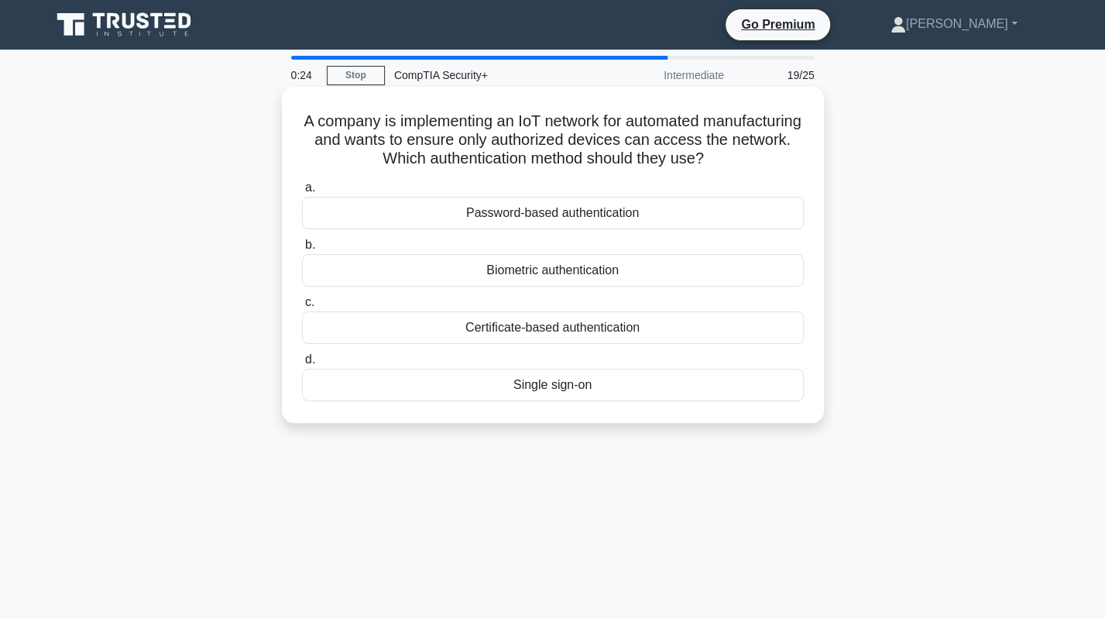
click at [607, 332] on div "Certificate-based authentication" at bounding box center [553, 327] width 502 height 33
click at [302, 307] on input "c. Certificate-based authentication" at bounding box center [302, 302] width 0 height 10
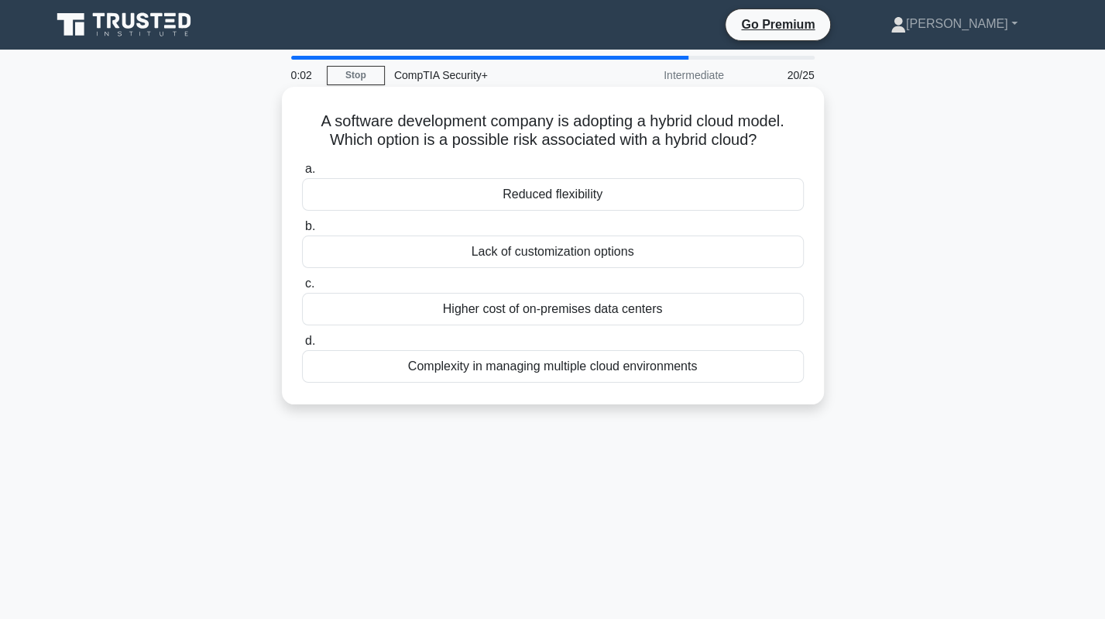
click at [588, 369] on div "Complexity in managing multiple cloud environments" at bounding box center [553, 366] width 502 height 33
click at [302, 346] on input "d. Complexity in managing multiple cloud environments" at bounding box center [302, 341] width 0 height 10
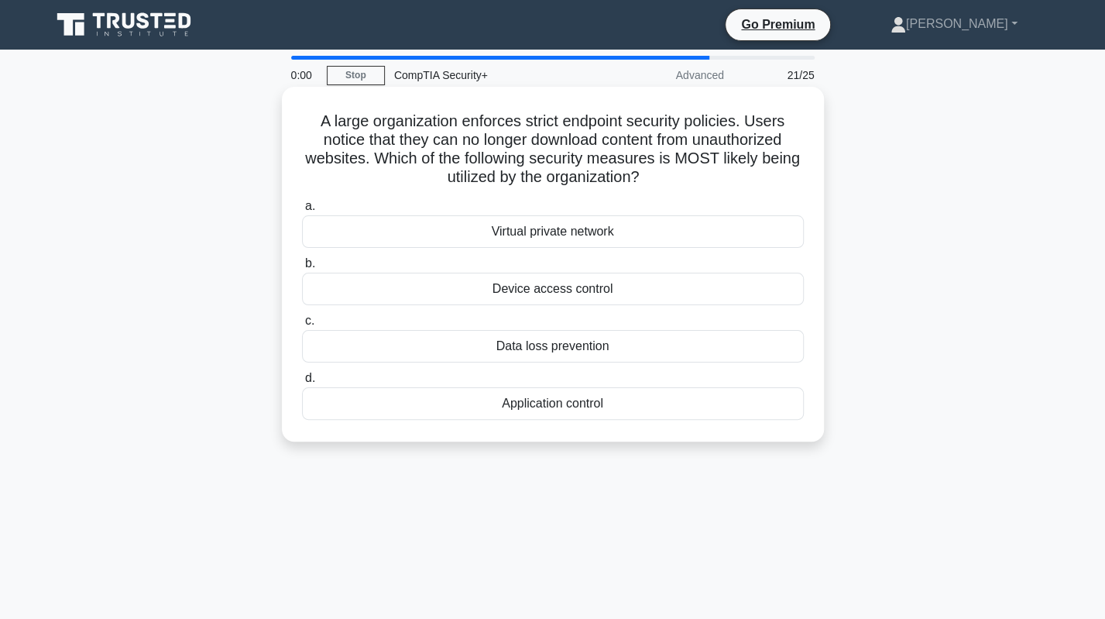
click at [530, 240] on div "Virtual private network" at bounding box center [553, 231] width 502 height 33
click at [302, 211] on input "a. Virtual private network" at bounding box center [302, 206] width 0 height 10
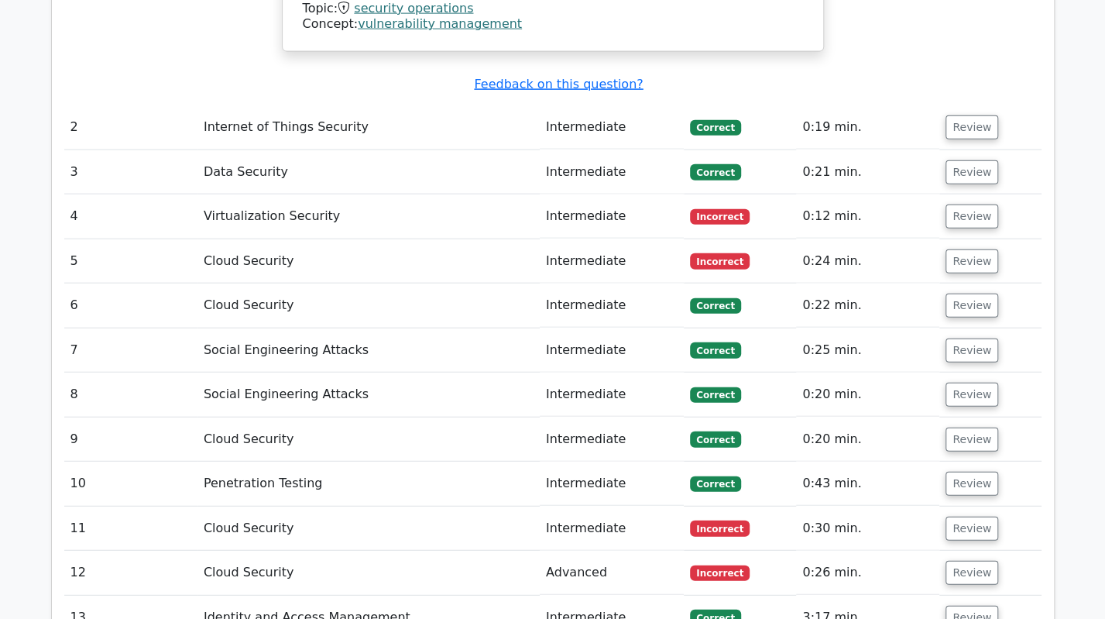
scroll to position [1936, 0]
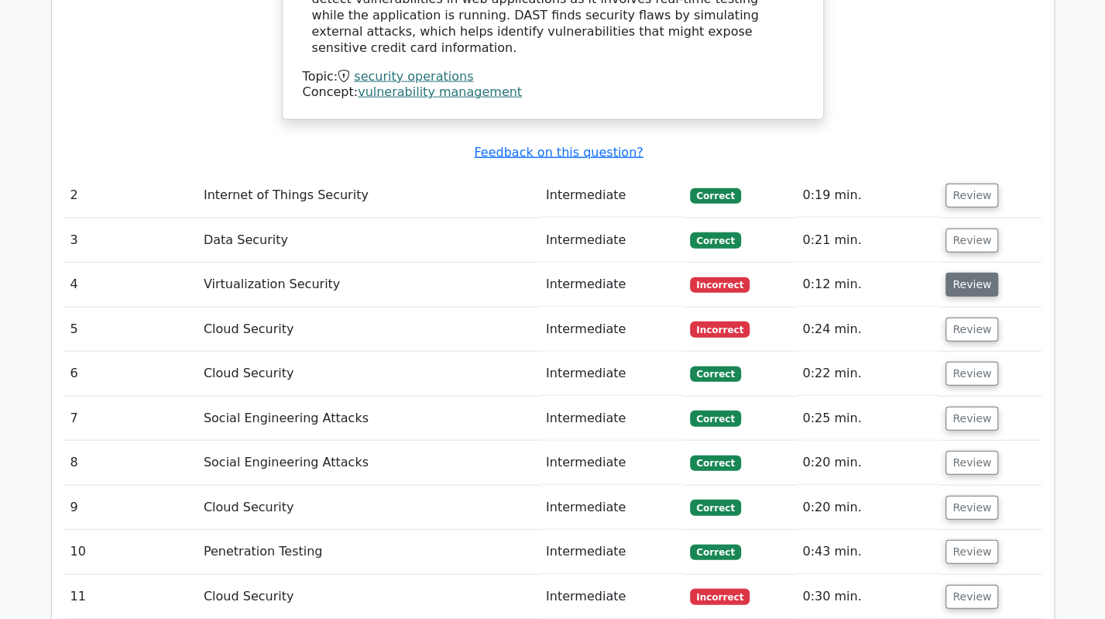
click at [947, 273] on button "Review" at bounding box center [971, 285] width 53 height 24
